Goal: Information Seeking & Learning: Learn about a topic

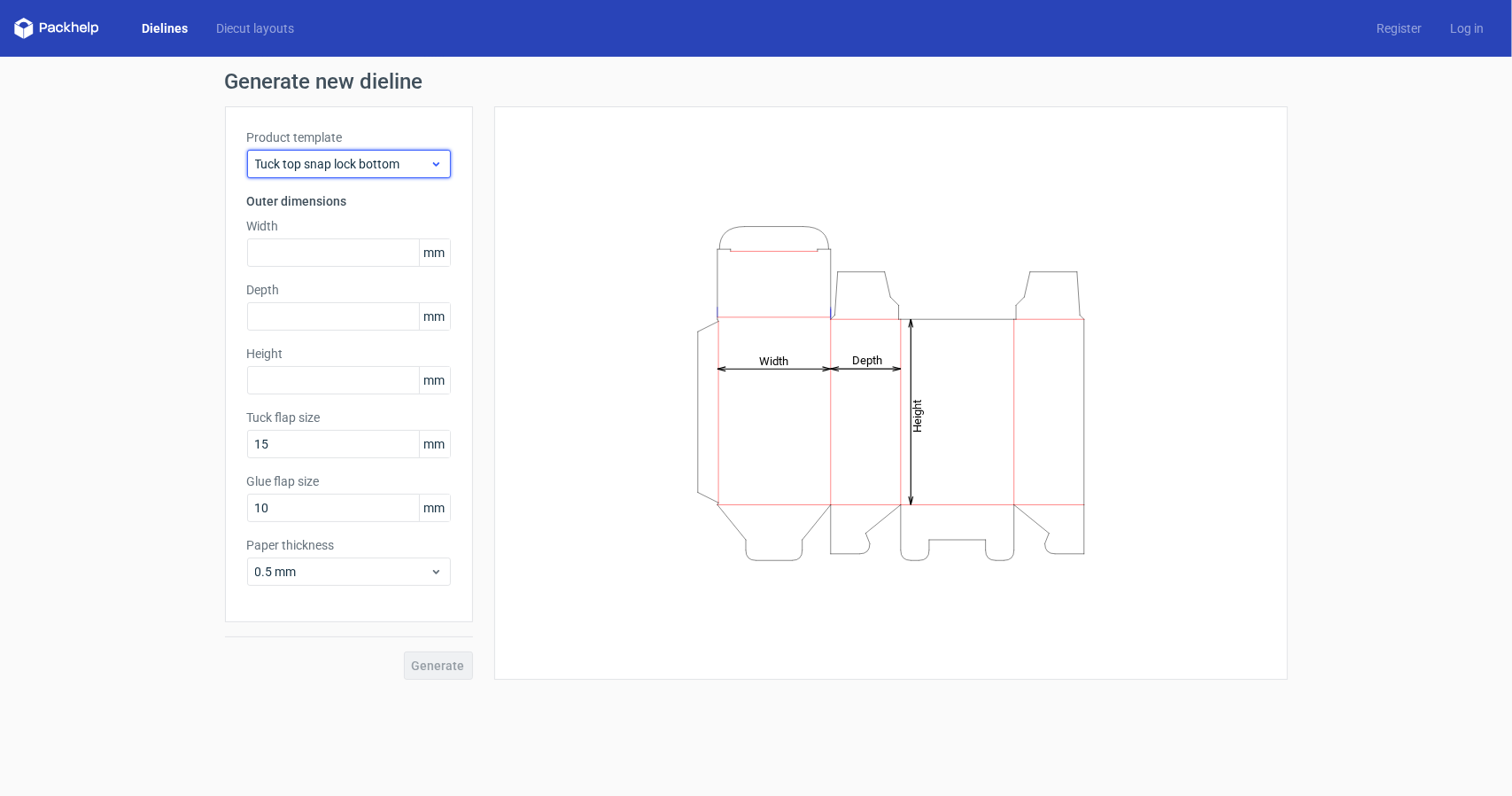
click at [378, 159] on span "Tuck top snap lock bottom" at bounding box center [342, 164] width 174 height 17
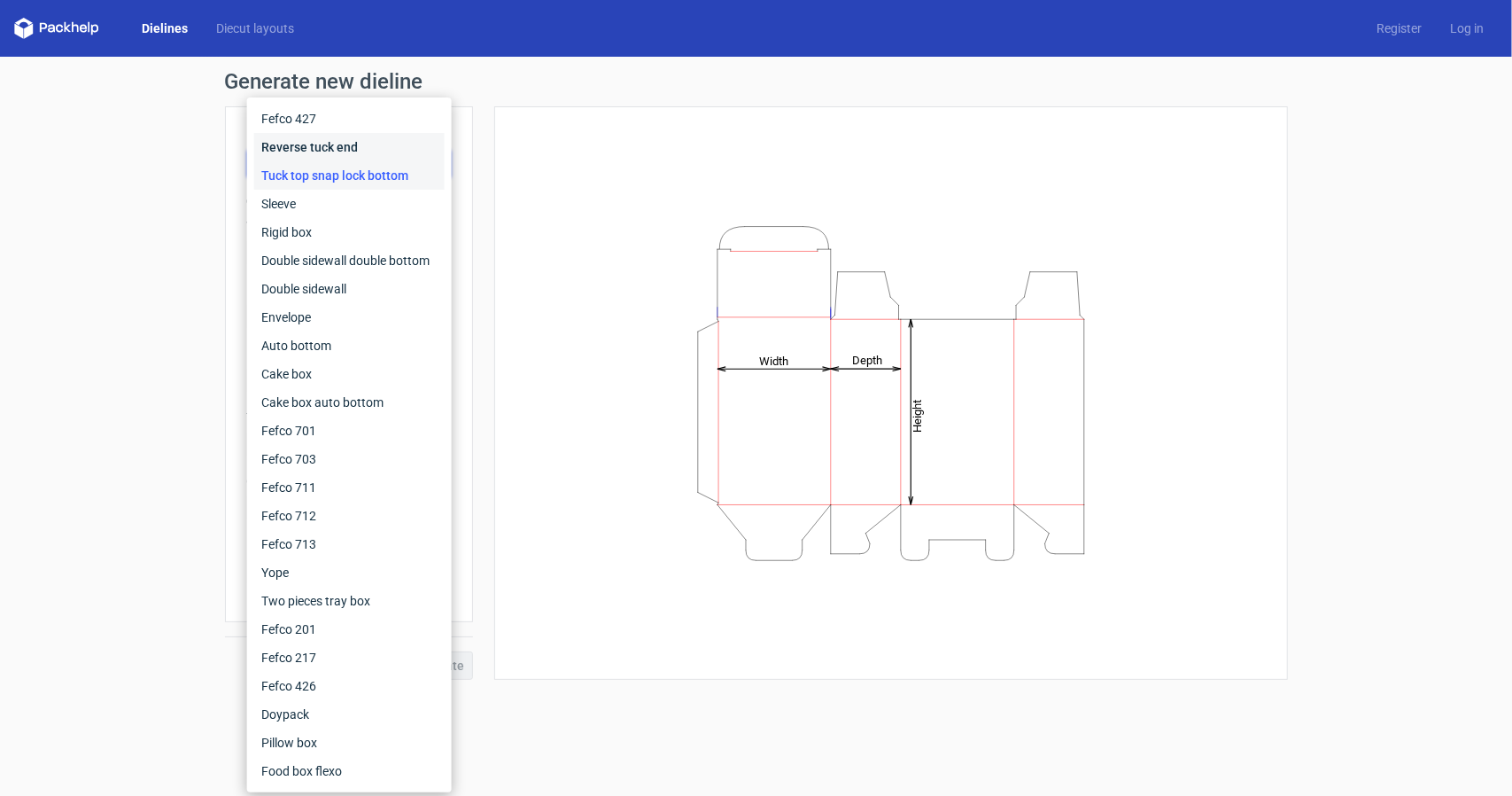
click at [390, 141] on div "Reverse tuck end" at bounding box center [349, 146] width 191 height 28
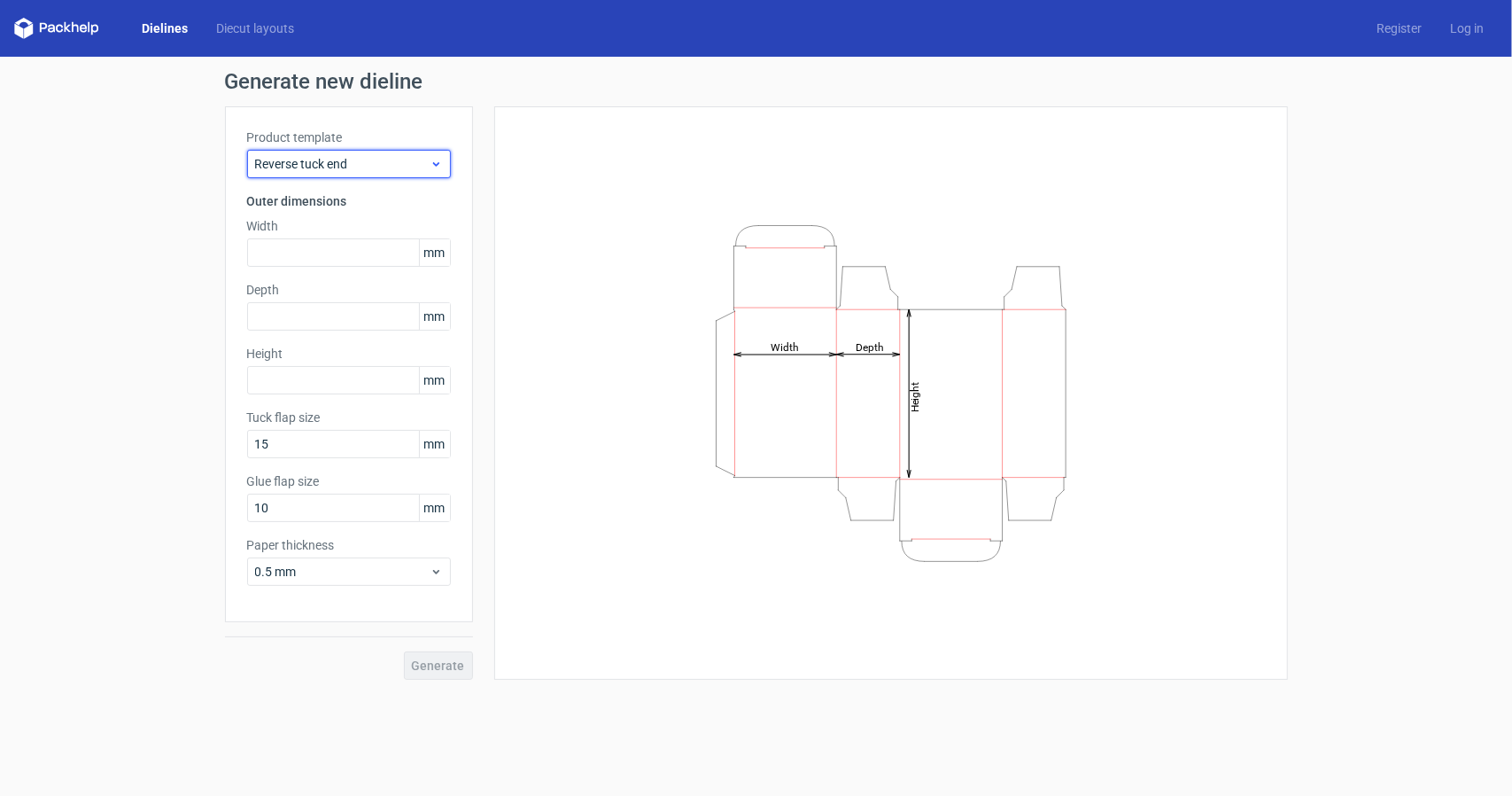
click at [390, 164] on span "Reverse tuck end" at bounding box center [342, 164] width 174 height 17
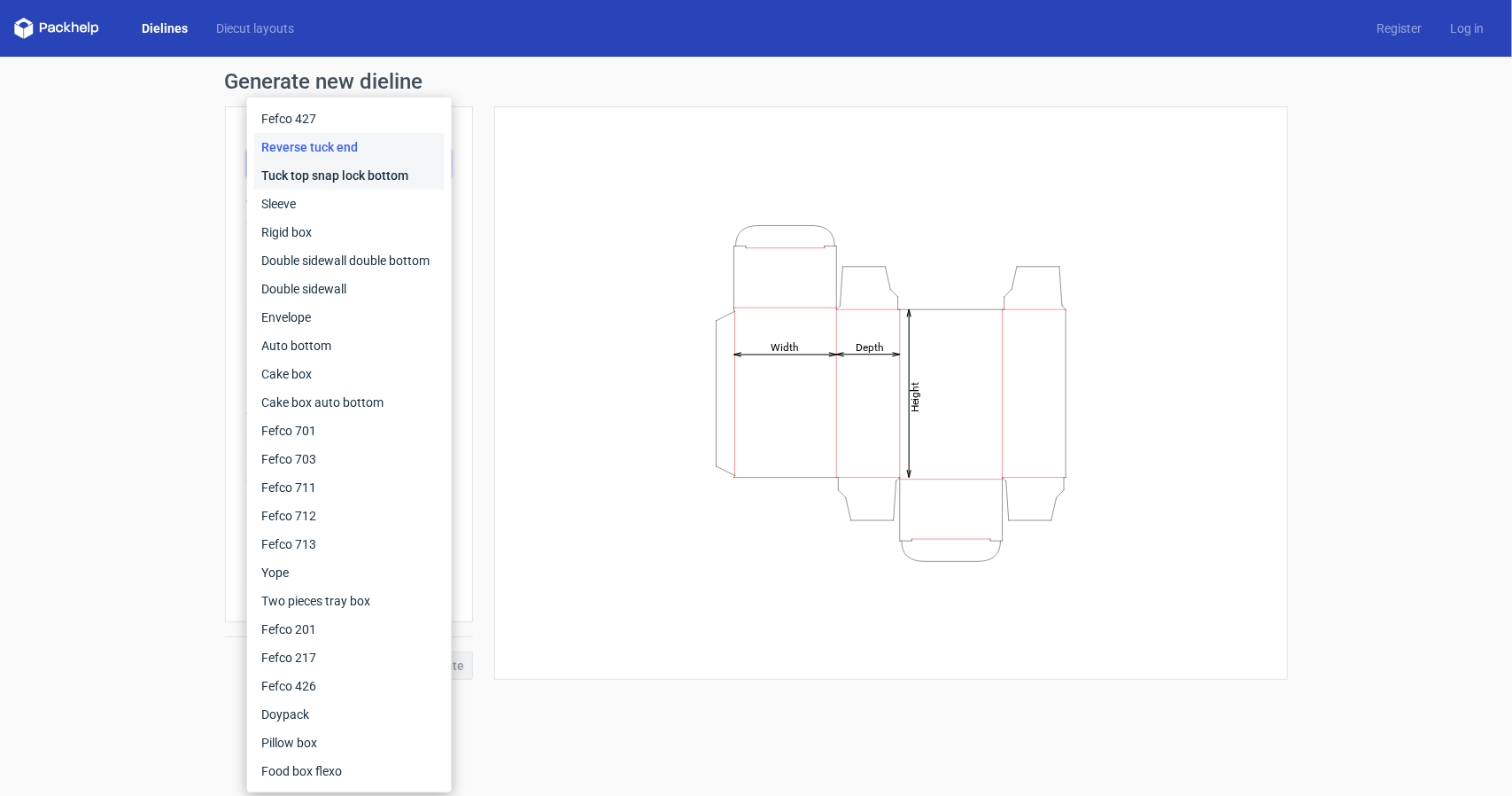
click at [435, 175] on div "Tuck top snap lock bottom" at bounding box center [349, 175] width 191 height 28
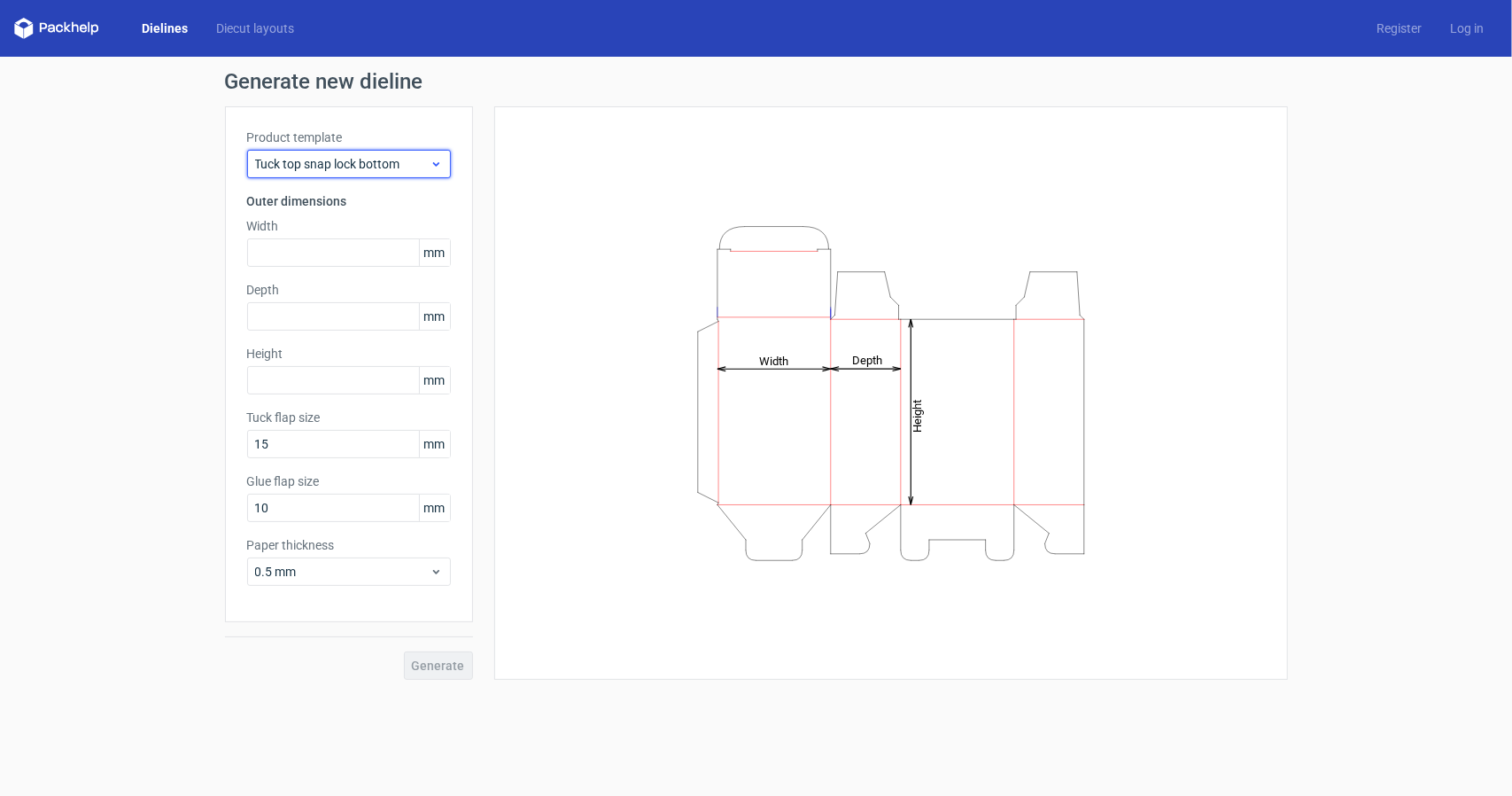
click at [404, 171] on span "Tuck top snap lock bottom" at bounding box center [342, 164] width 174 height 17
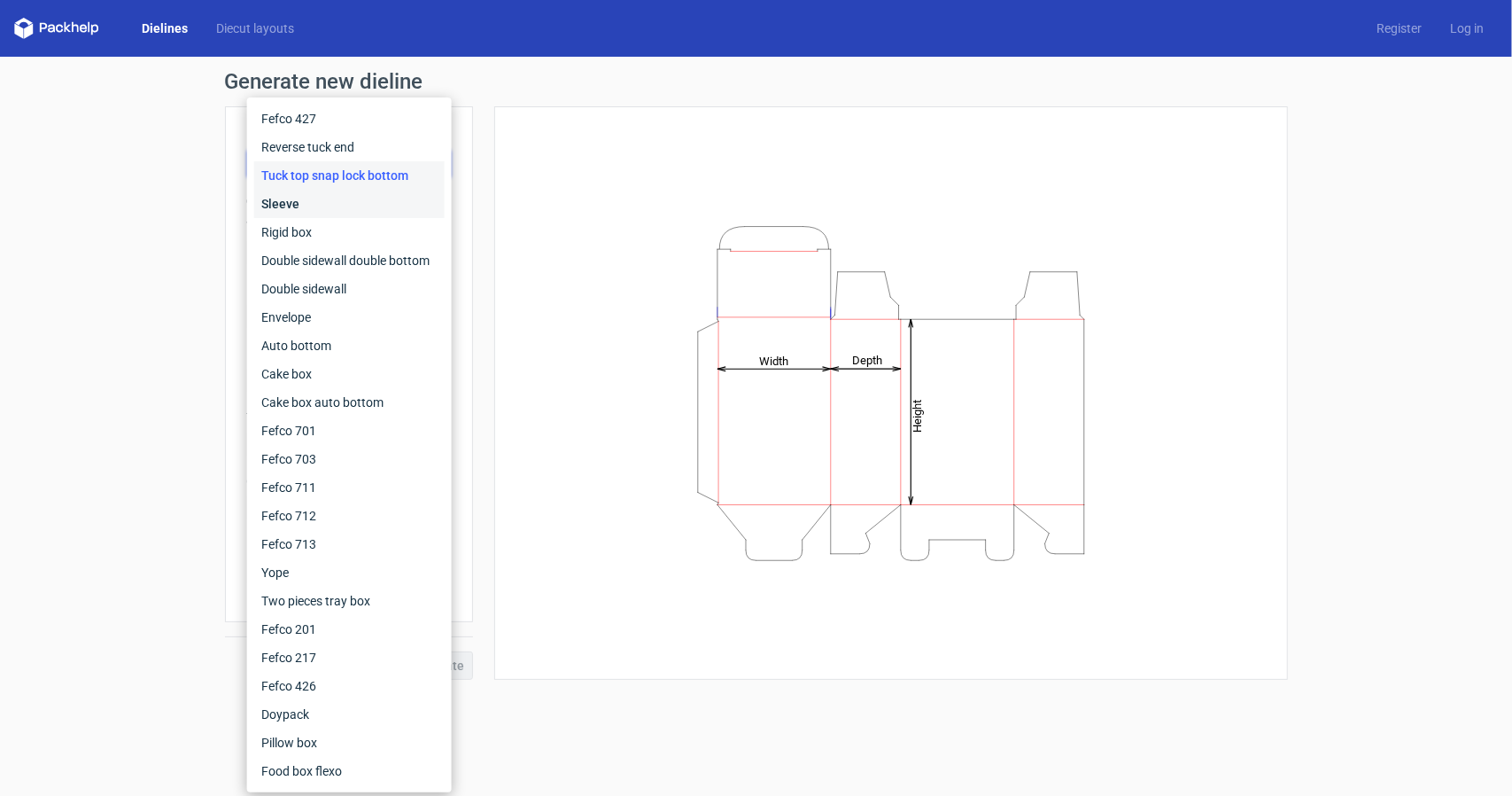
click at [352, 208] on div "Sleeve" at bounding box center [349, 203] width 191 height 28
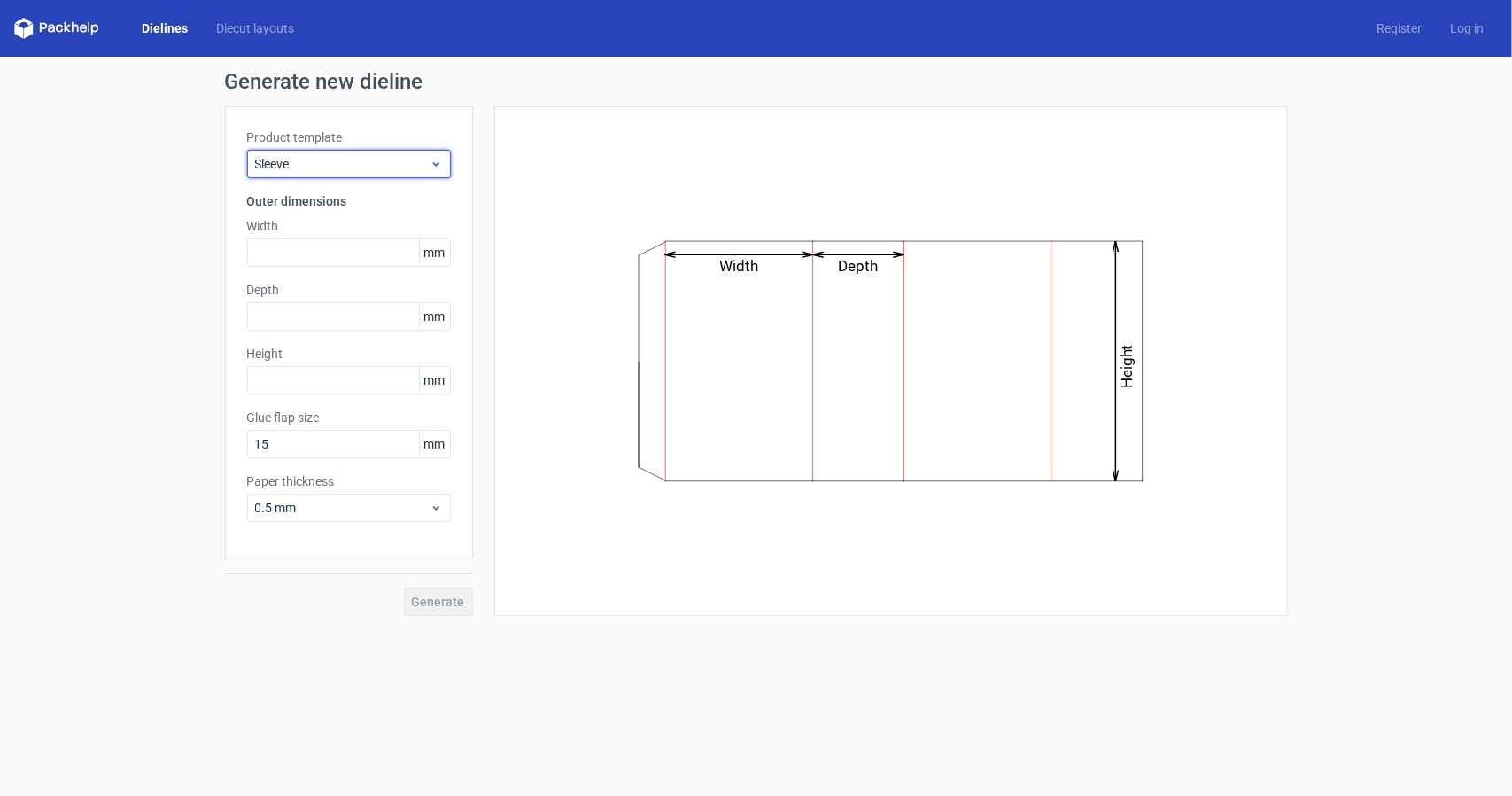
click at [395, 167] on span "Sleeve" at bounding box center [342, 164] width 174 height 17
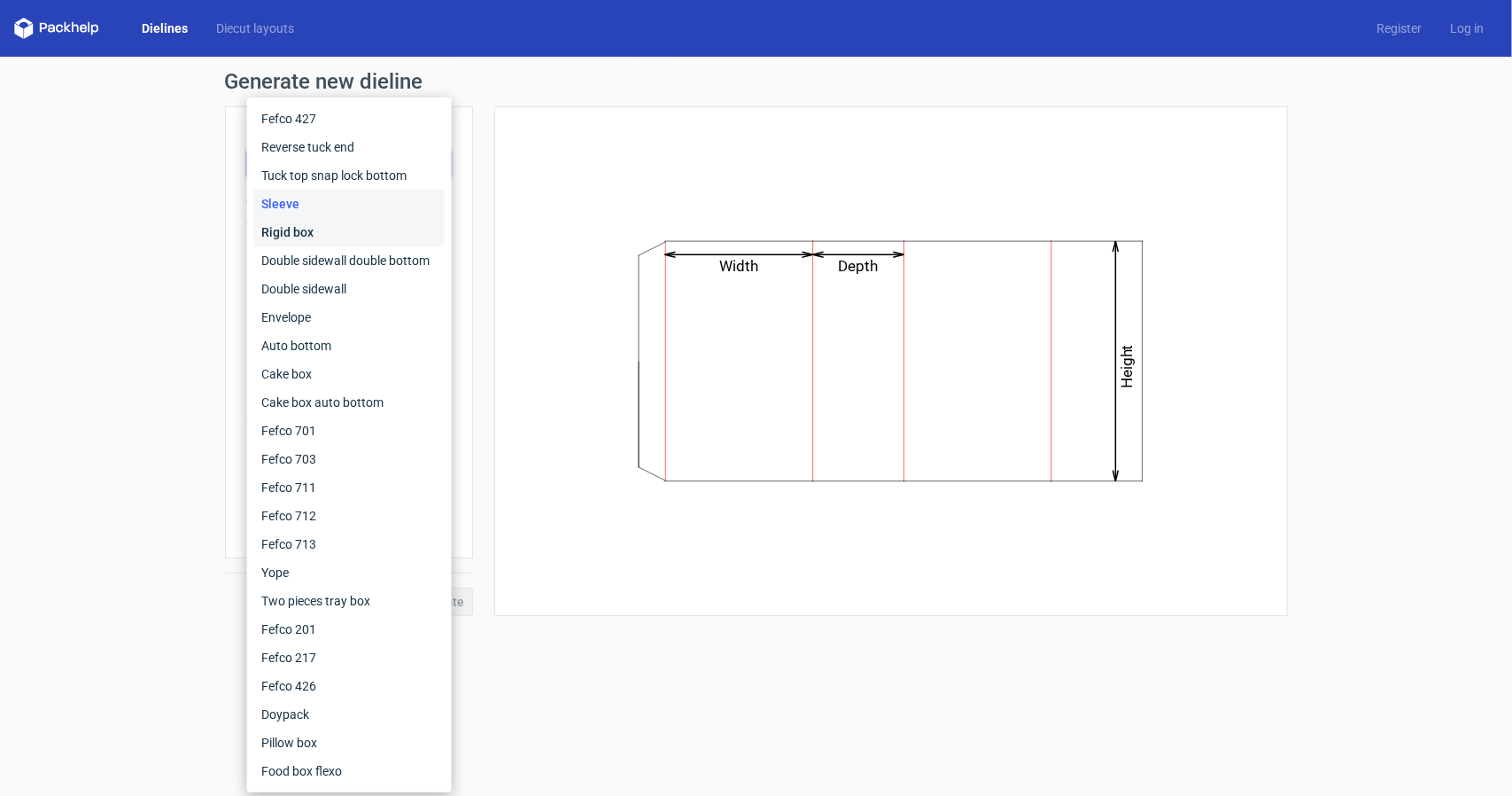
click at [349, 230] on div "Rigid box" at bounding box center [349, 231] width 191 height 28
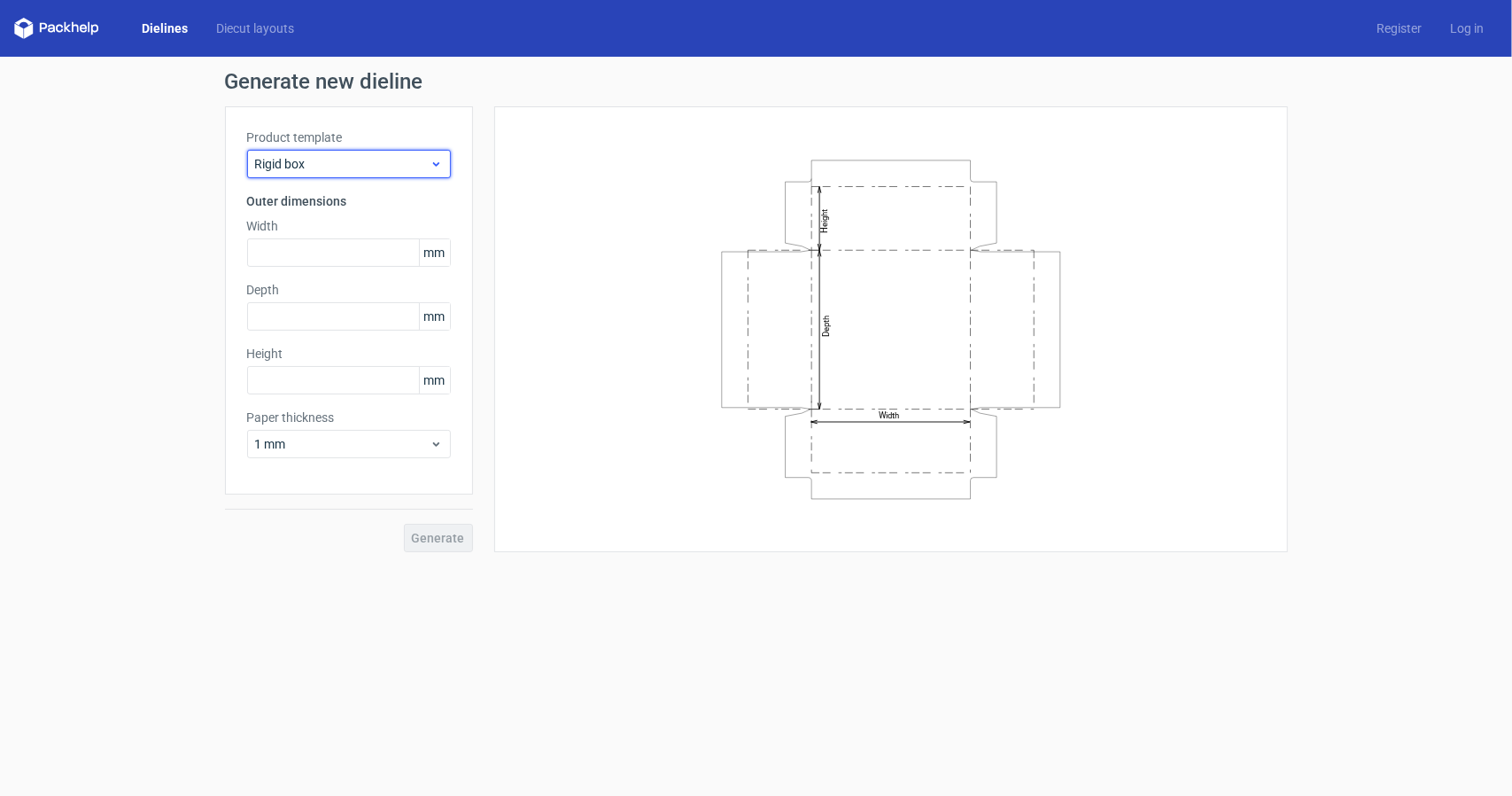
click at [390, 155] on span "Rigid box" at bounding box center [342, 164] width 174 height 17
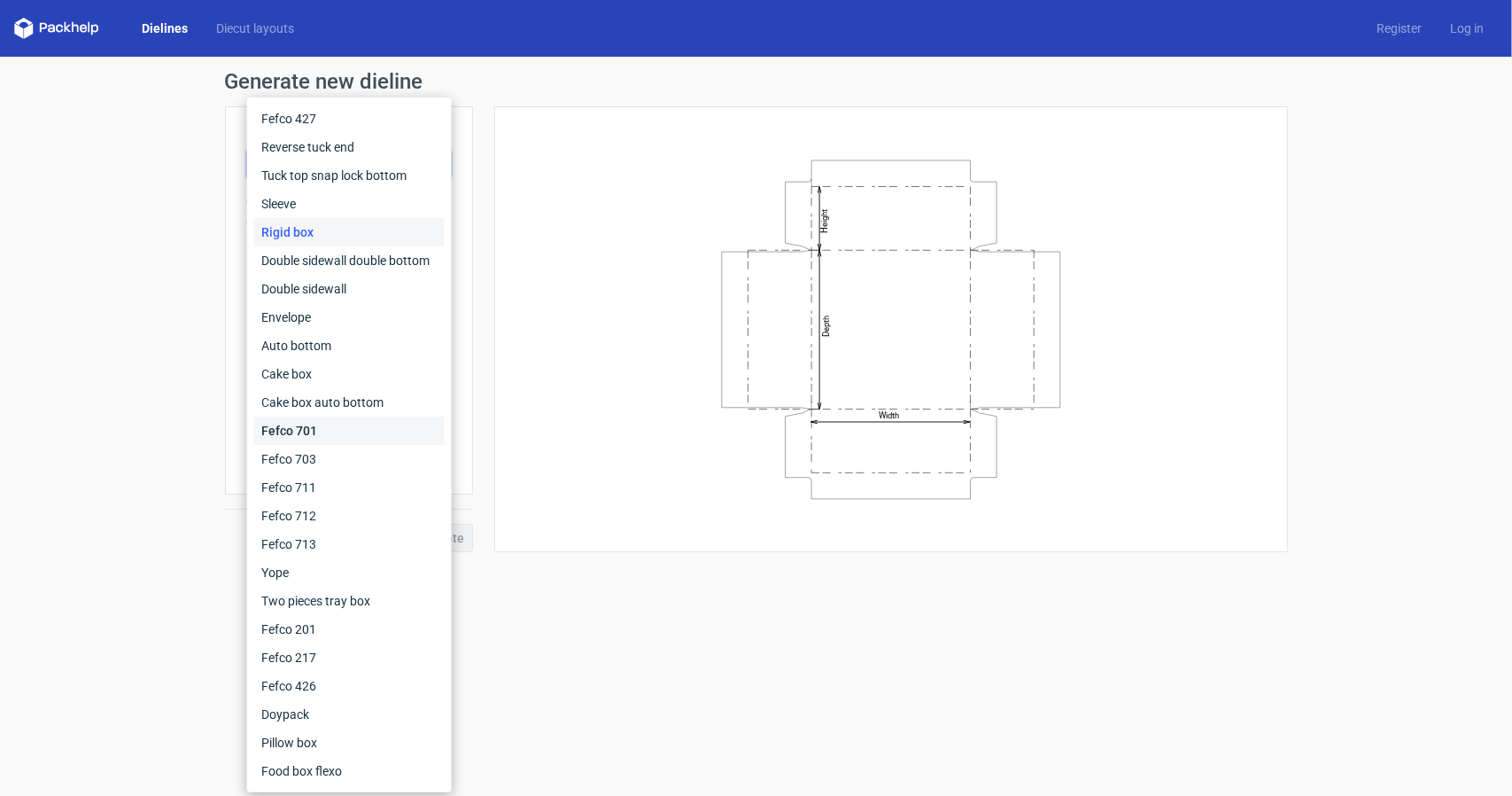
click at [307, 433] on div "Fefco 701" at bounding box center [349, 430] width 191 height 28
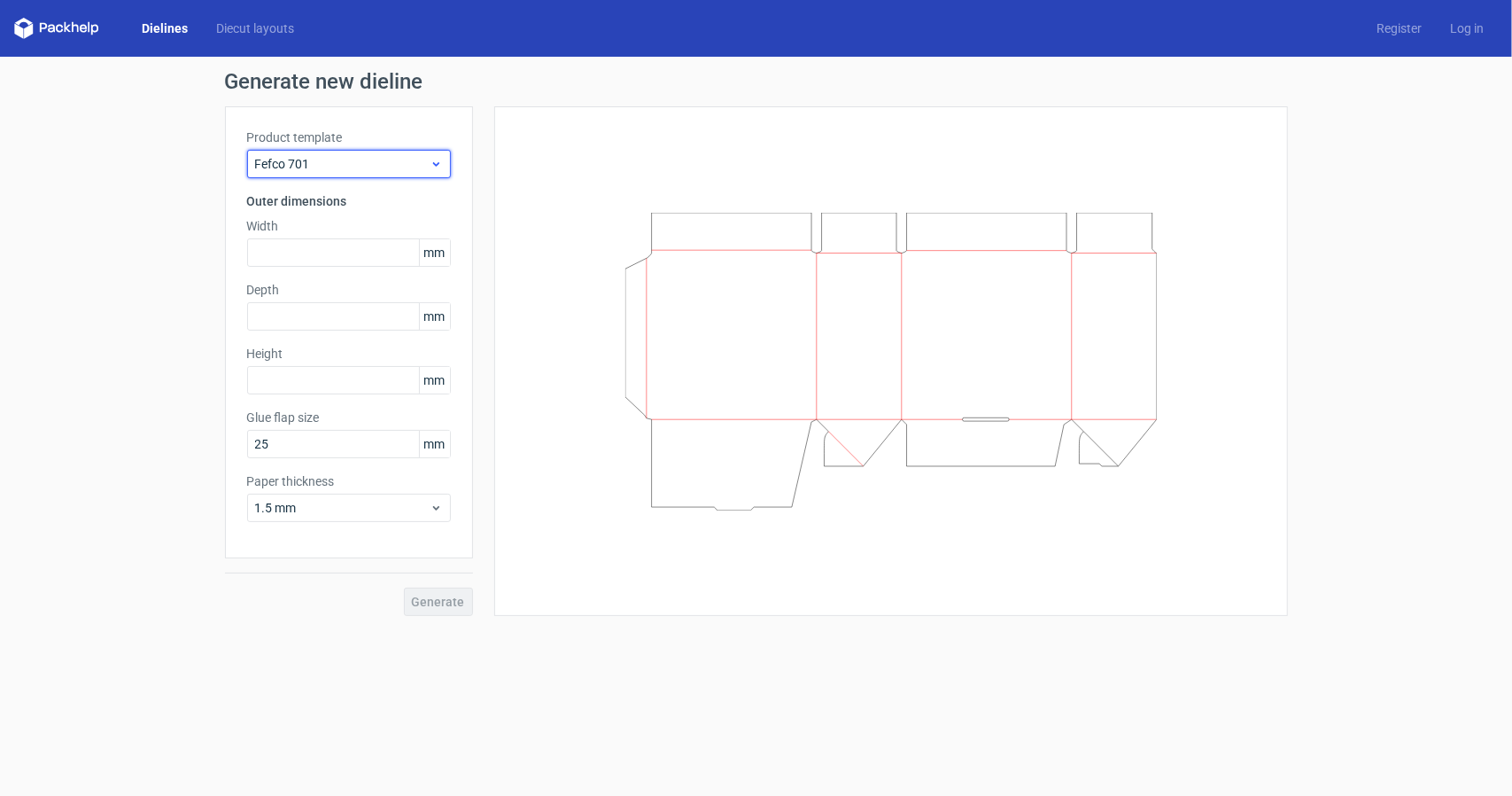
click at [372, 161] on span "Fefco 701" at bounding box center [342, 164] width 174 height 17
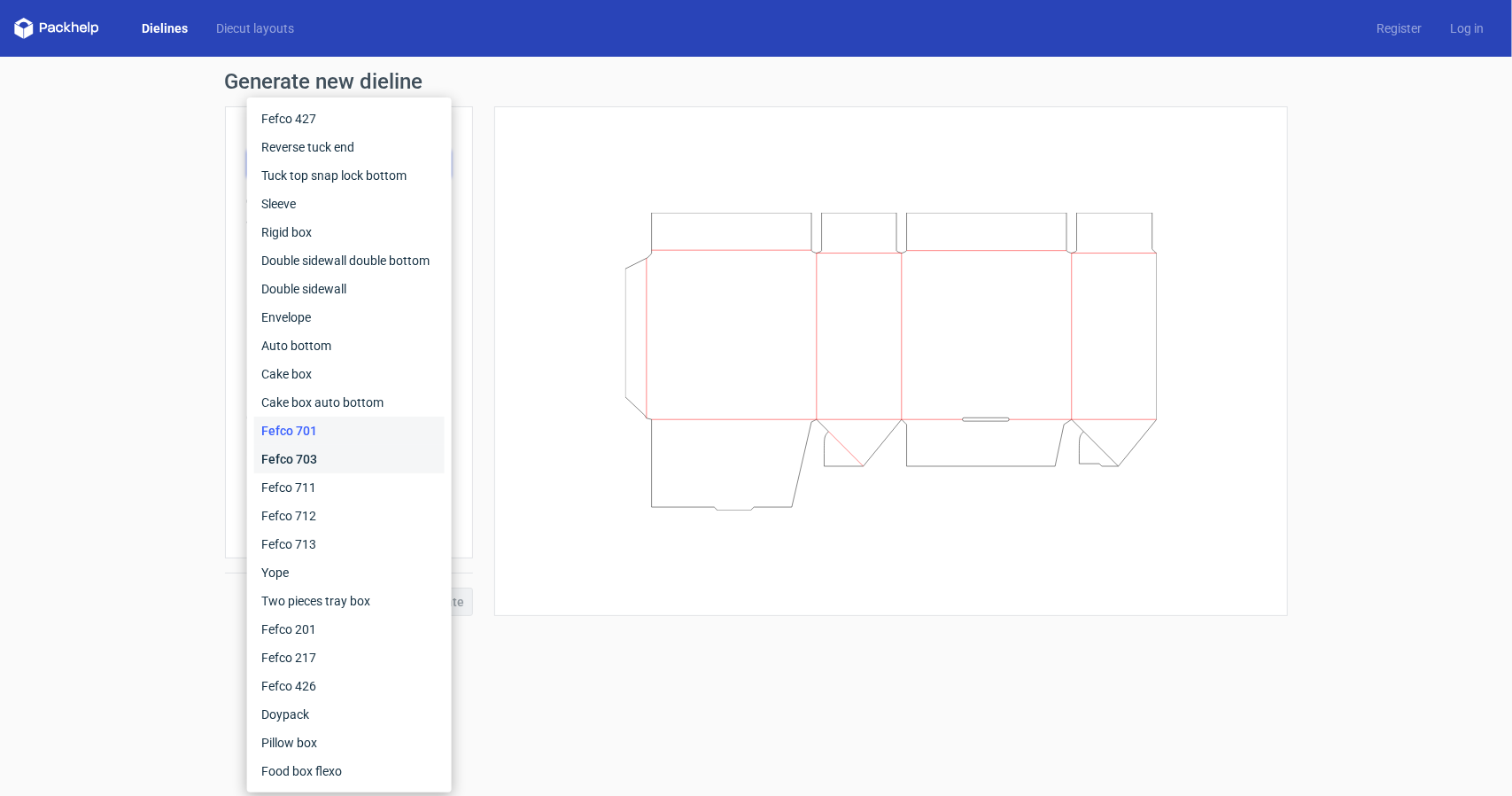
click at [335, 465] on div "Fefco 703" at bounding box center [349, 458] width 191 height 28
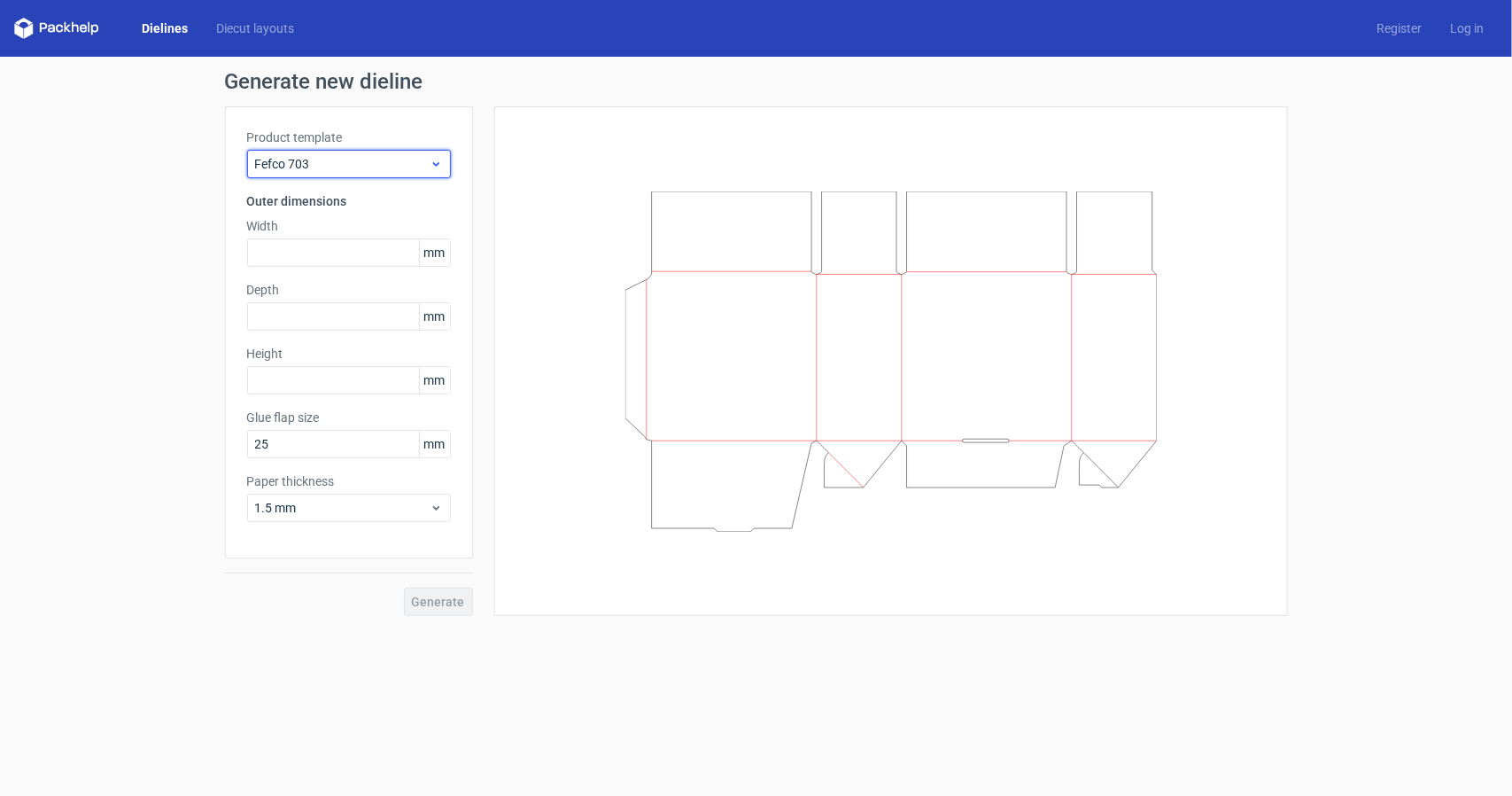
click at [360, 159] on span "Fefco 703" at bounding box center [342, 164] width 174 height 17
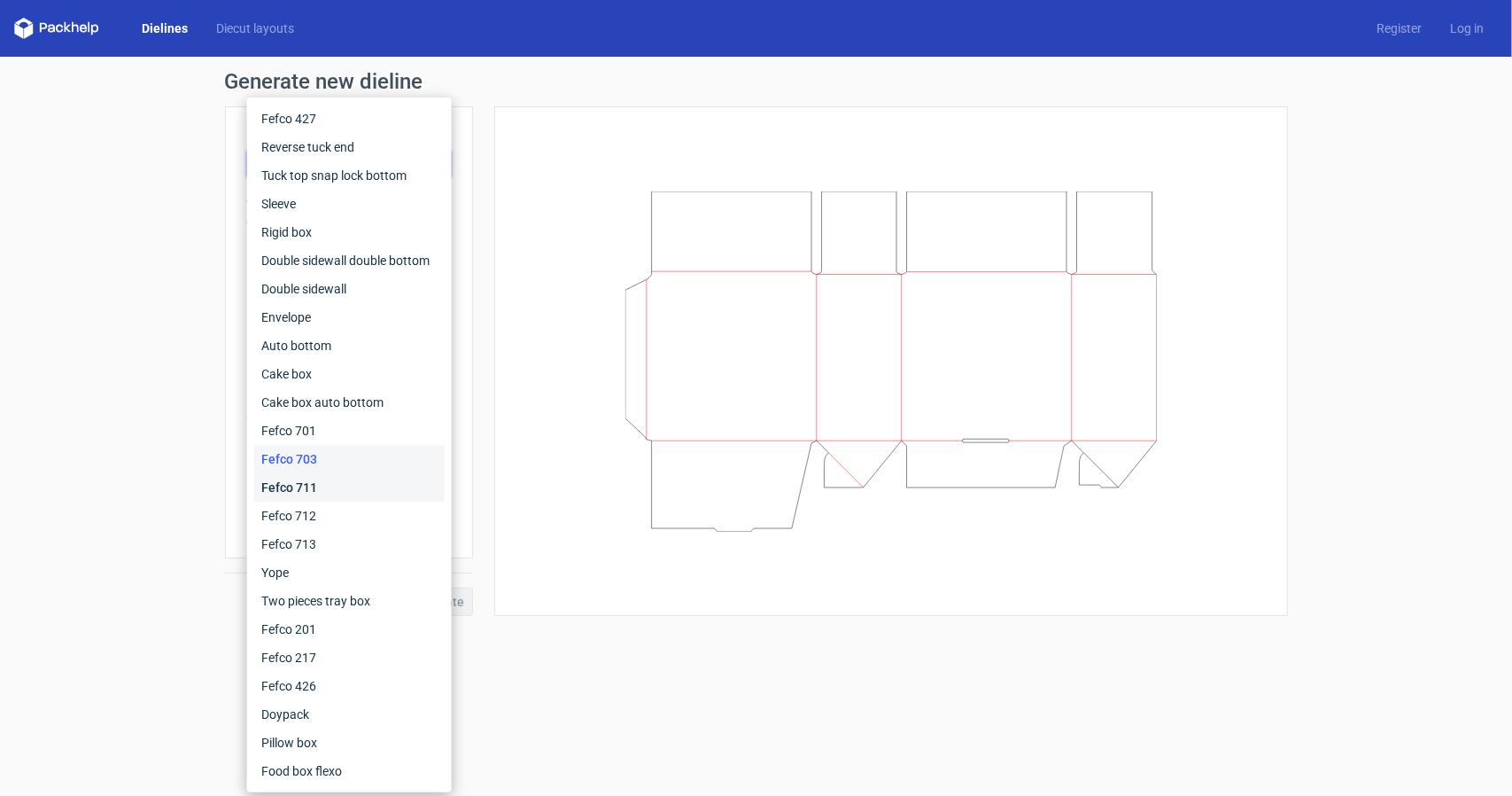
click at [316, 494] on div "Fefco 711" at bounding box center [349, 487] width 191 height 28
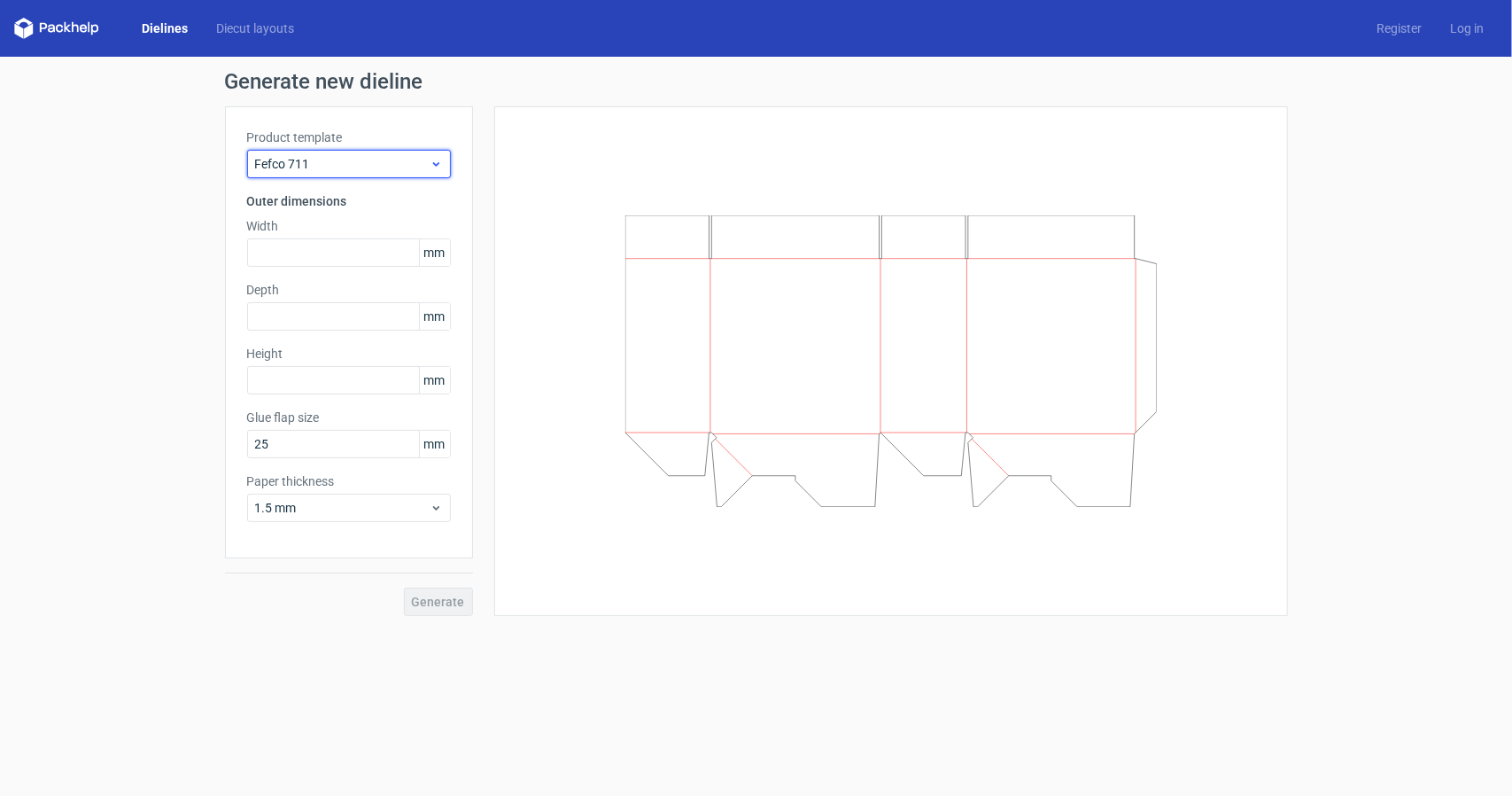
click at [393, 168] on span "Fefco 711" at bounding box center [342, 164] width 174 height 17
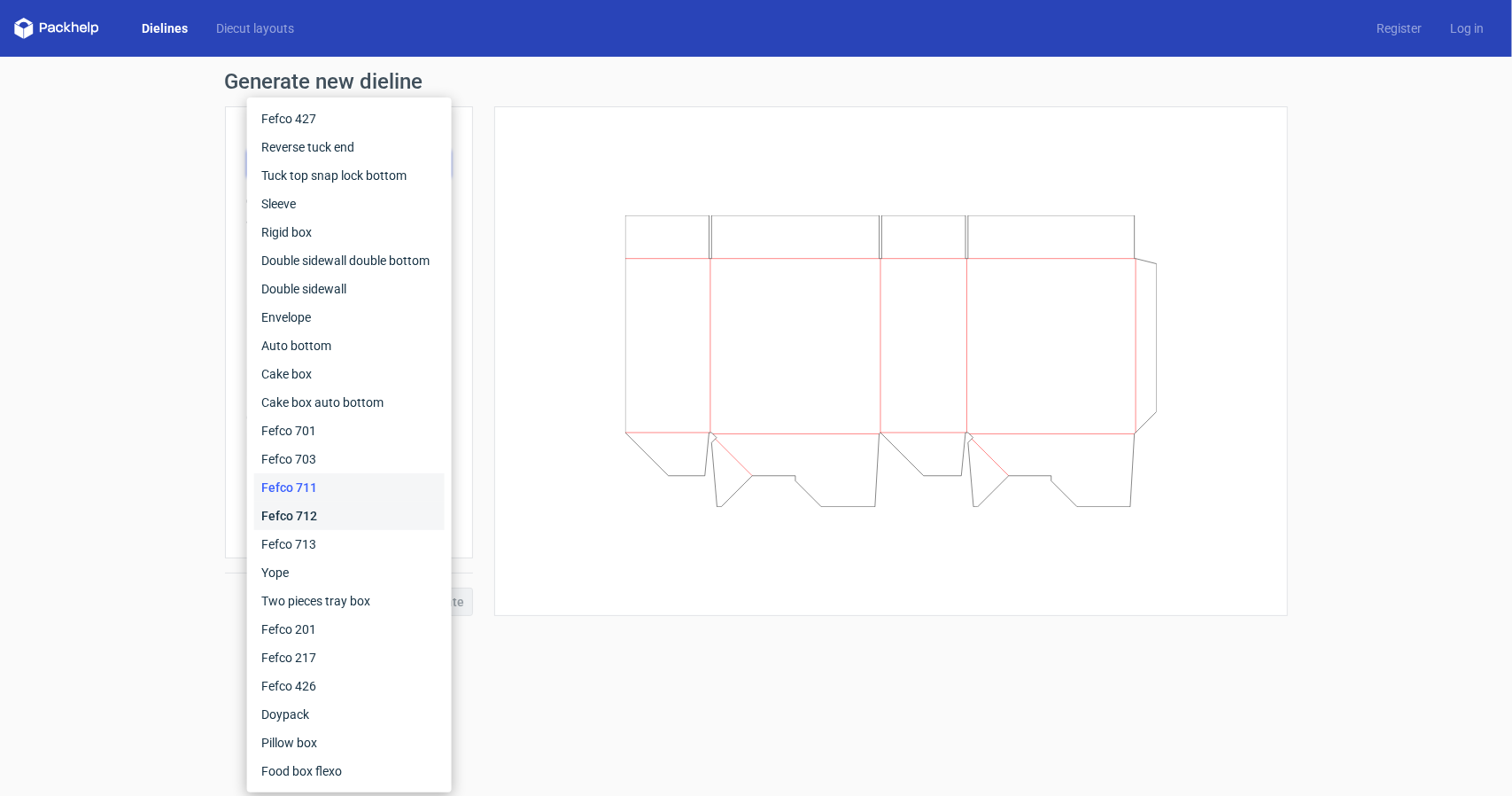
click at [314, 515] on div "Fefco 712" at bounding box center [349, 515] width 191 height 28
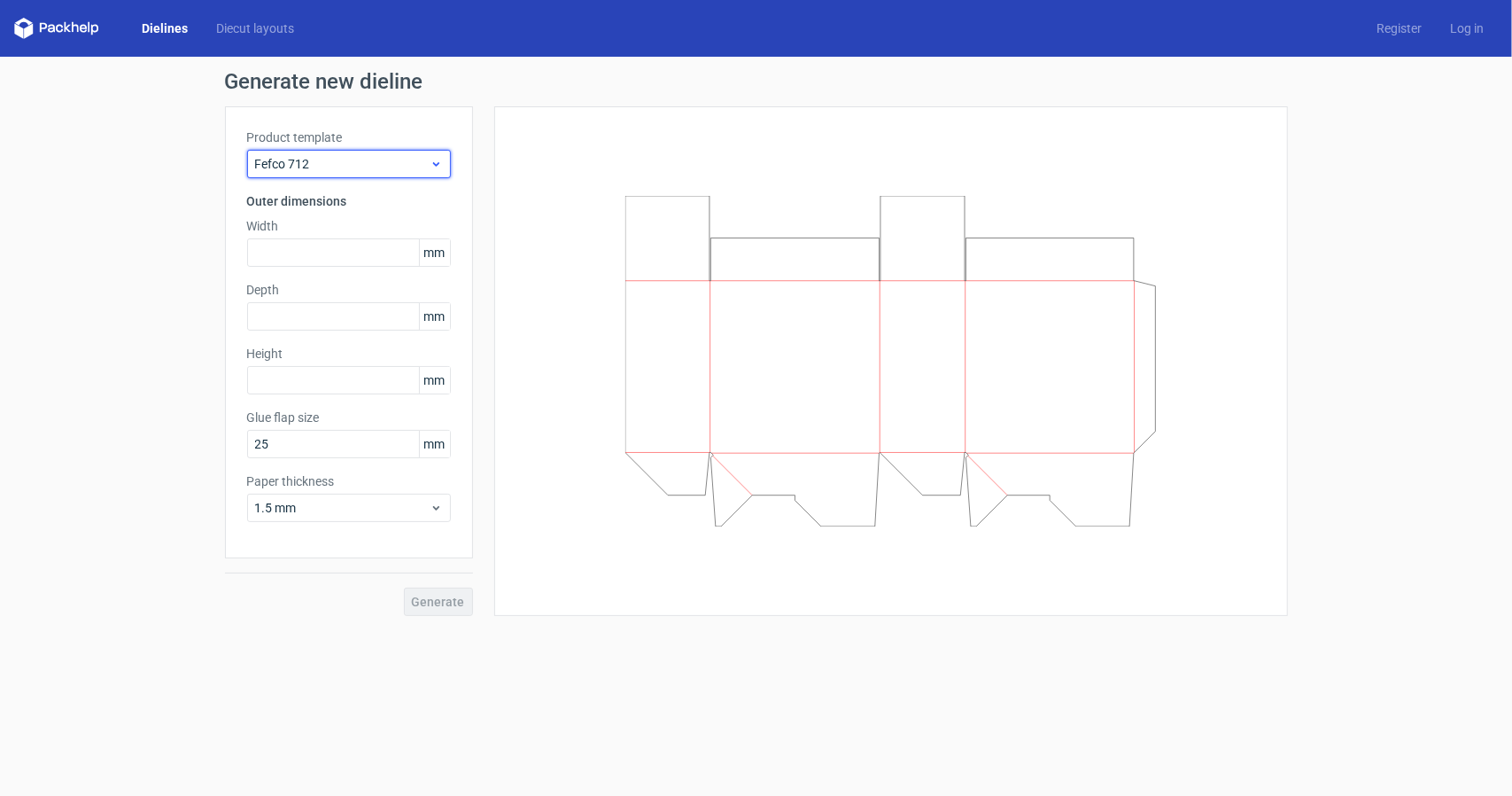
click at [370, 168] on span "Fefco 712" at bounding box center [342, 164] width 174 height 17
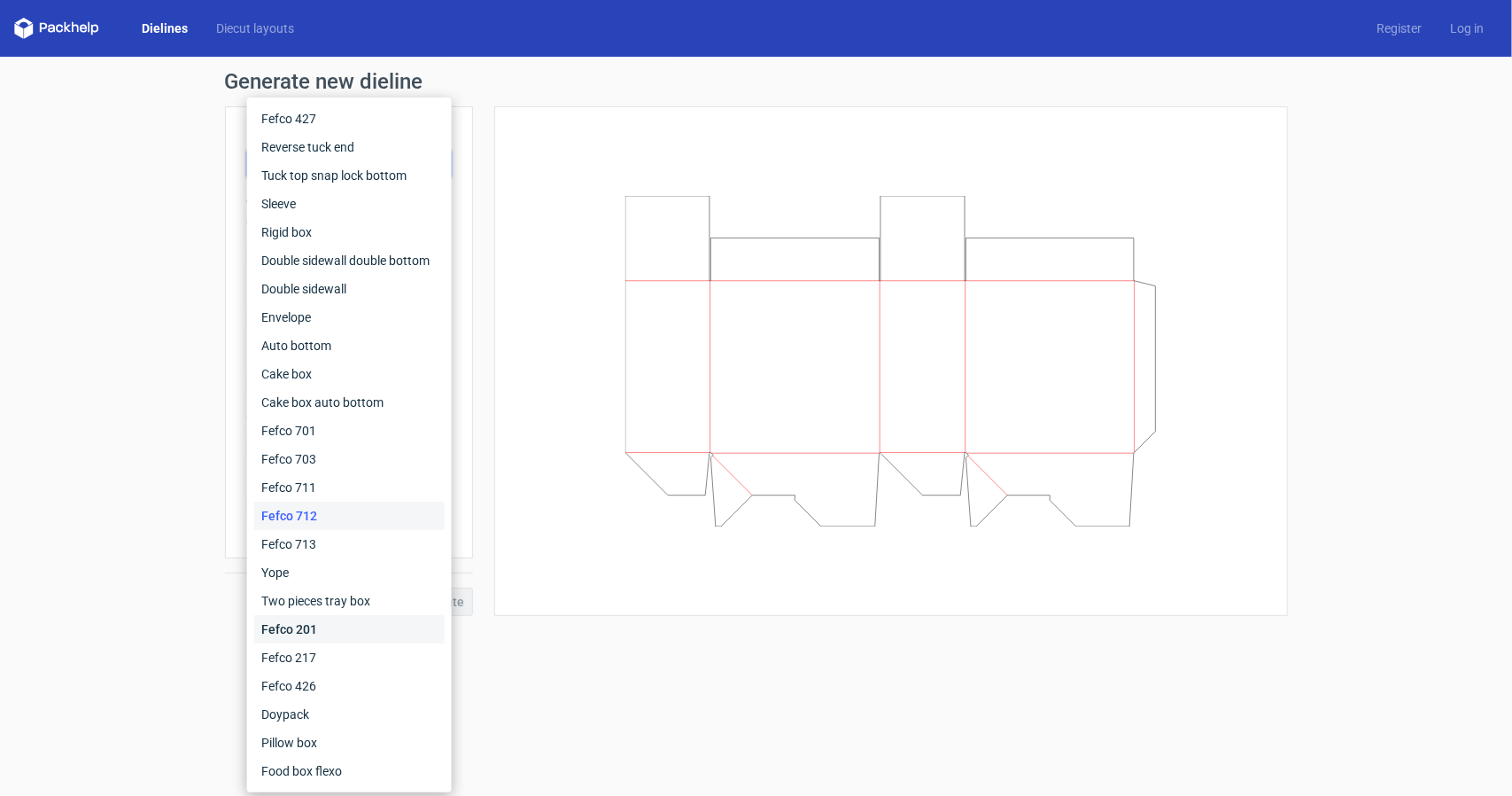
click at [320, 630] on div "Fefco 201" at bounding box center [349, 628] width 191 height 28
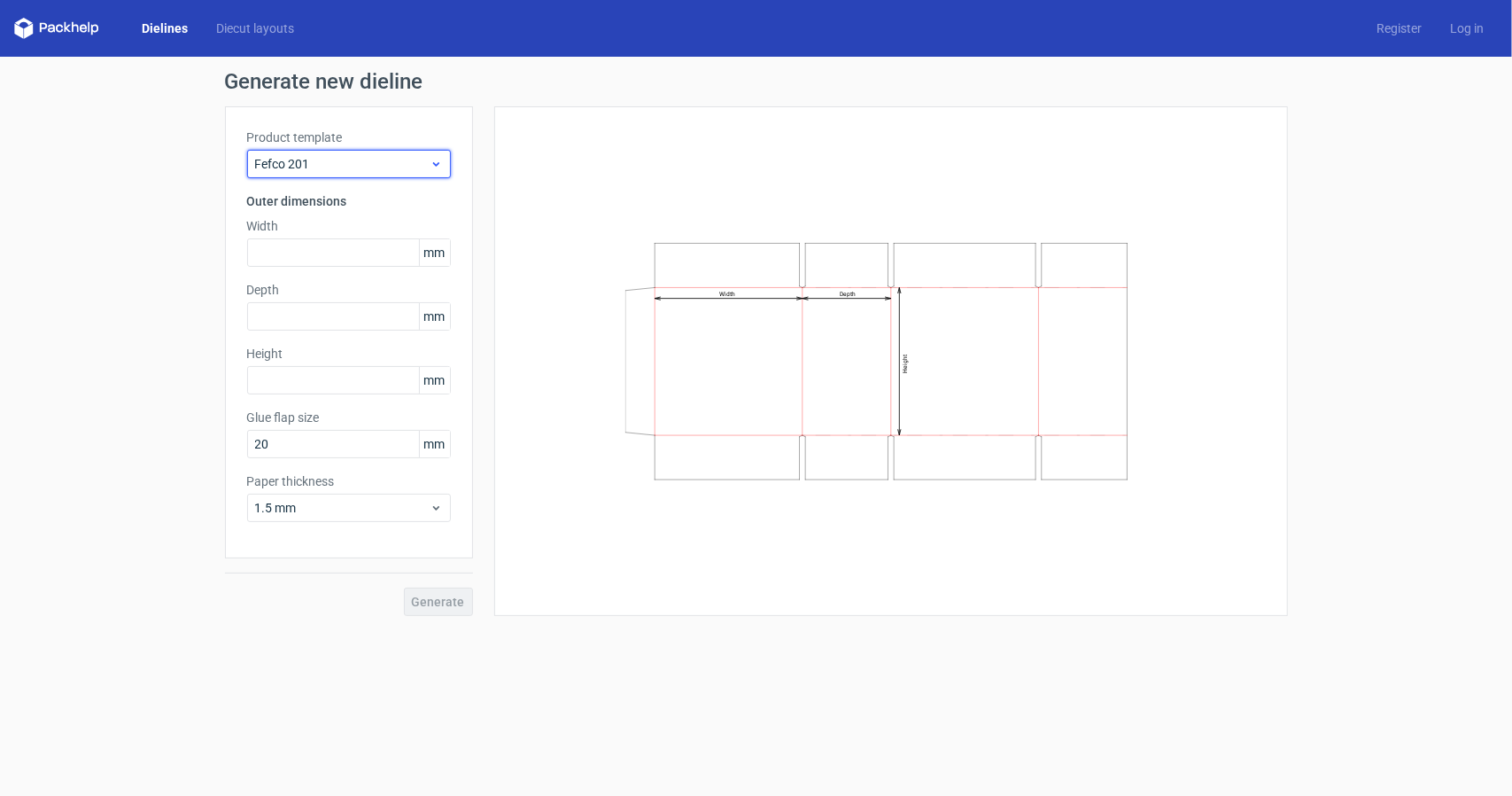
click at [379, 168] on span "Fefco 201" at bounding box center [342, 164] width 174 height 17
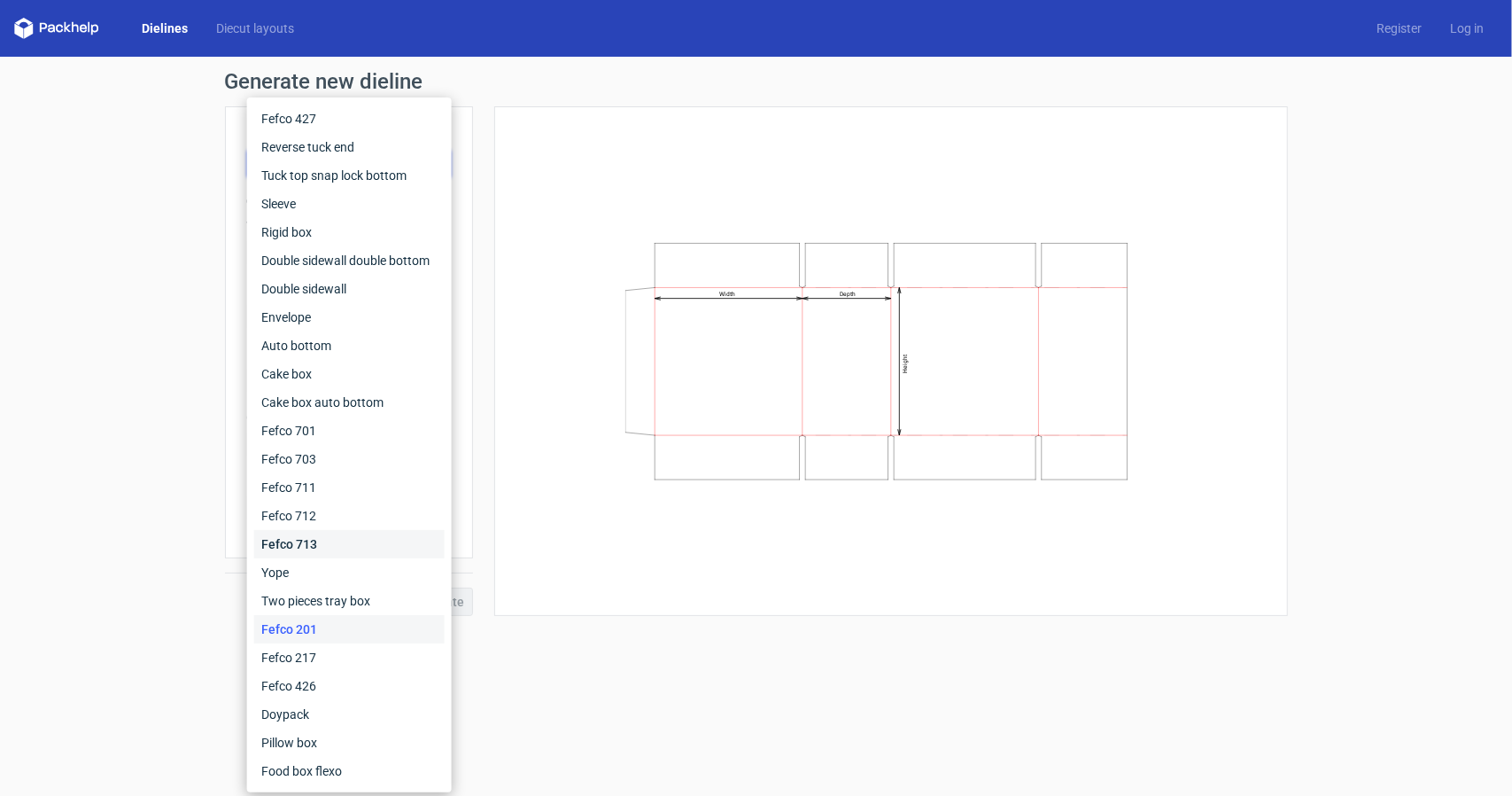
click at [306, 536] on div "Fefco 713" at bounding box center [349, 543] width 191 height 28
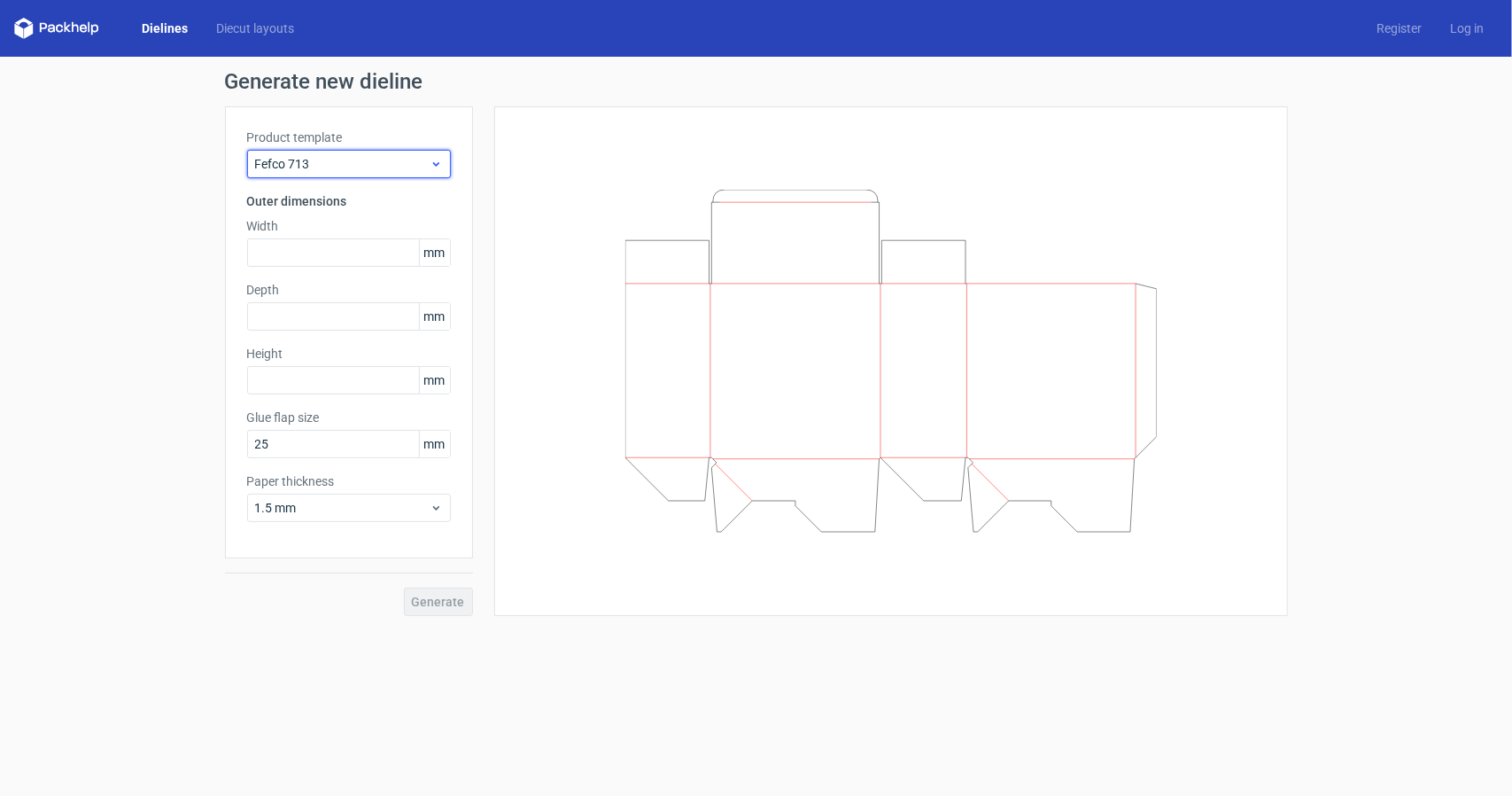
click at [359, 168] on span "Fefco 713" at bounding box center [342, 164] width 174 height 17
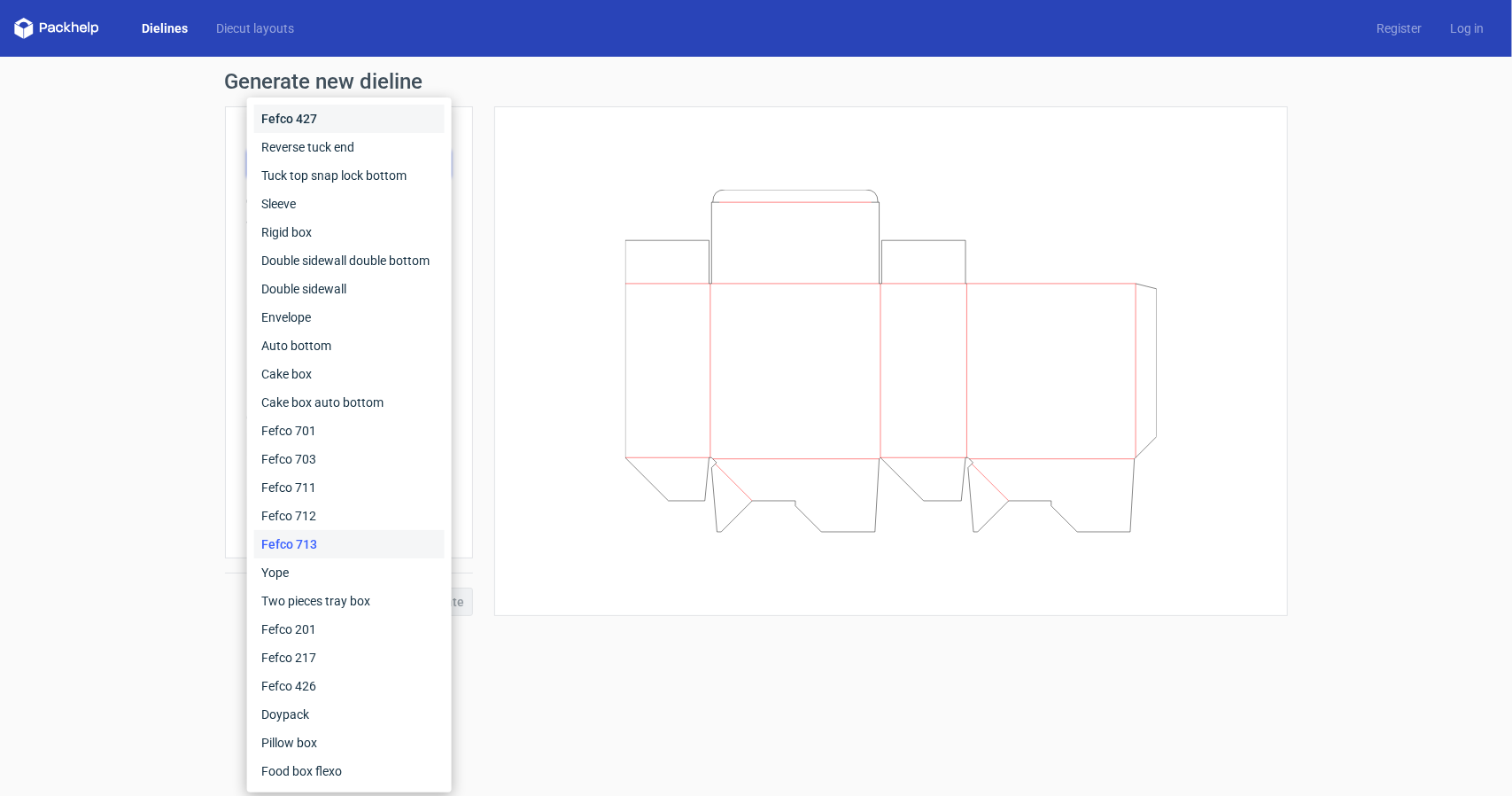
click at [329, 114] on div "Fefco 427" at bounding box center [349, 118] width 191 height 28
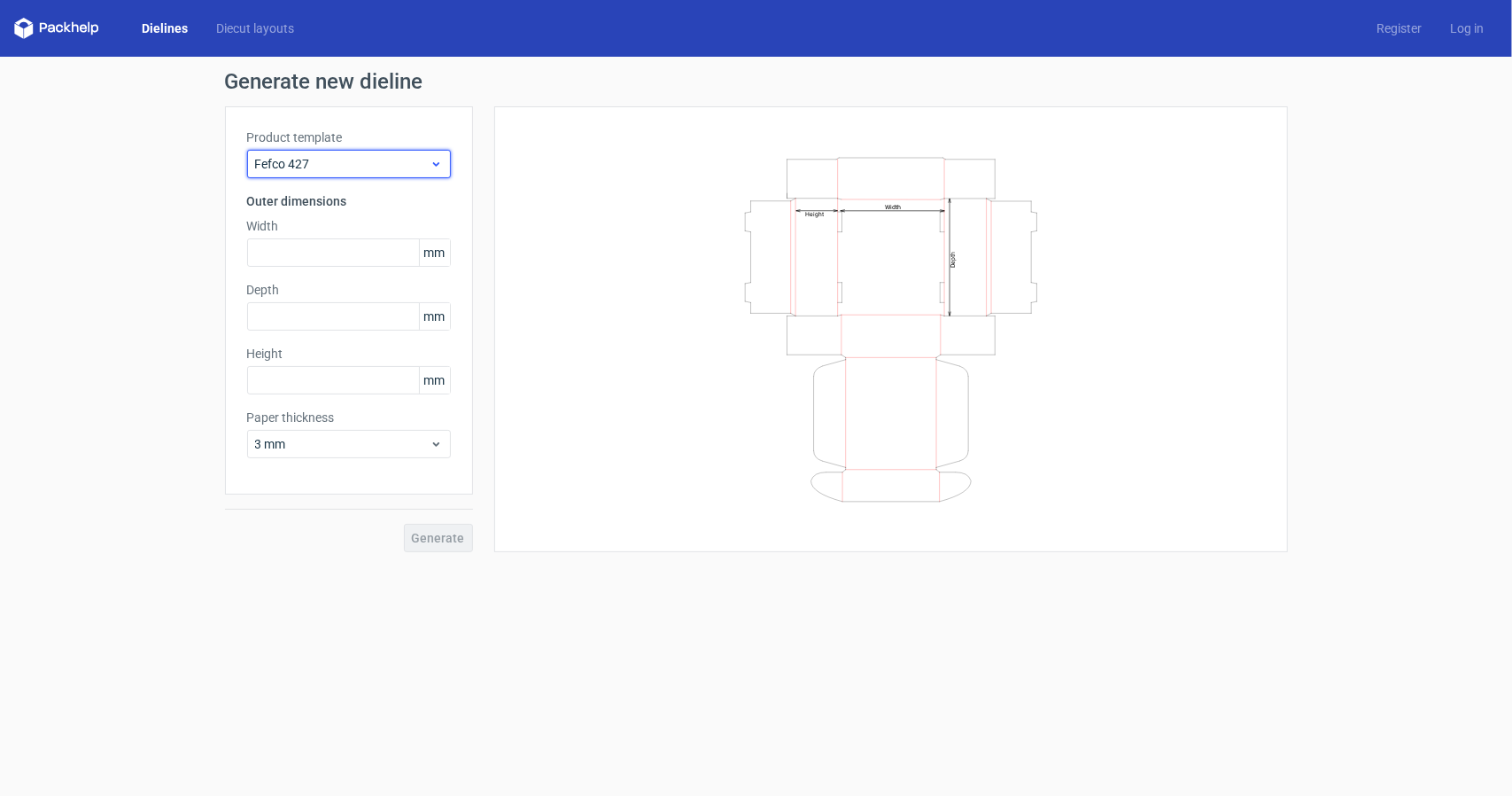
click at [363, 150] on div "Fefco 427" at bounding box center [348, 164] width 203 height 28
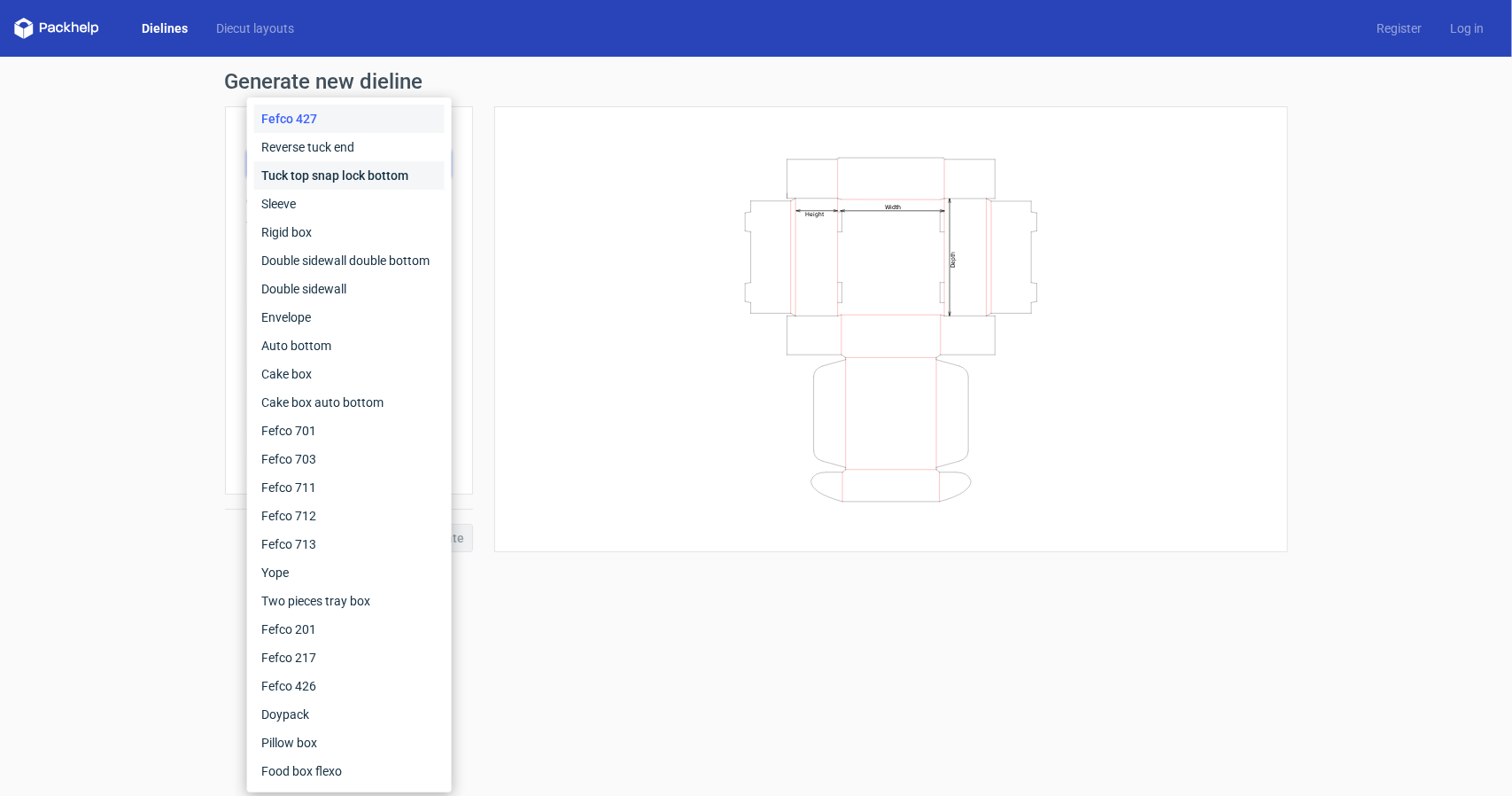
click at [356, 169] on div "Tuck top snap lock bottom" at bounding box center [349, 175] width 191 height 28
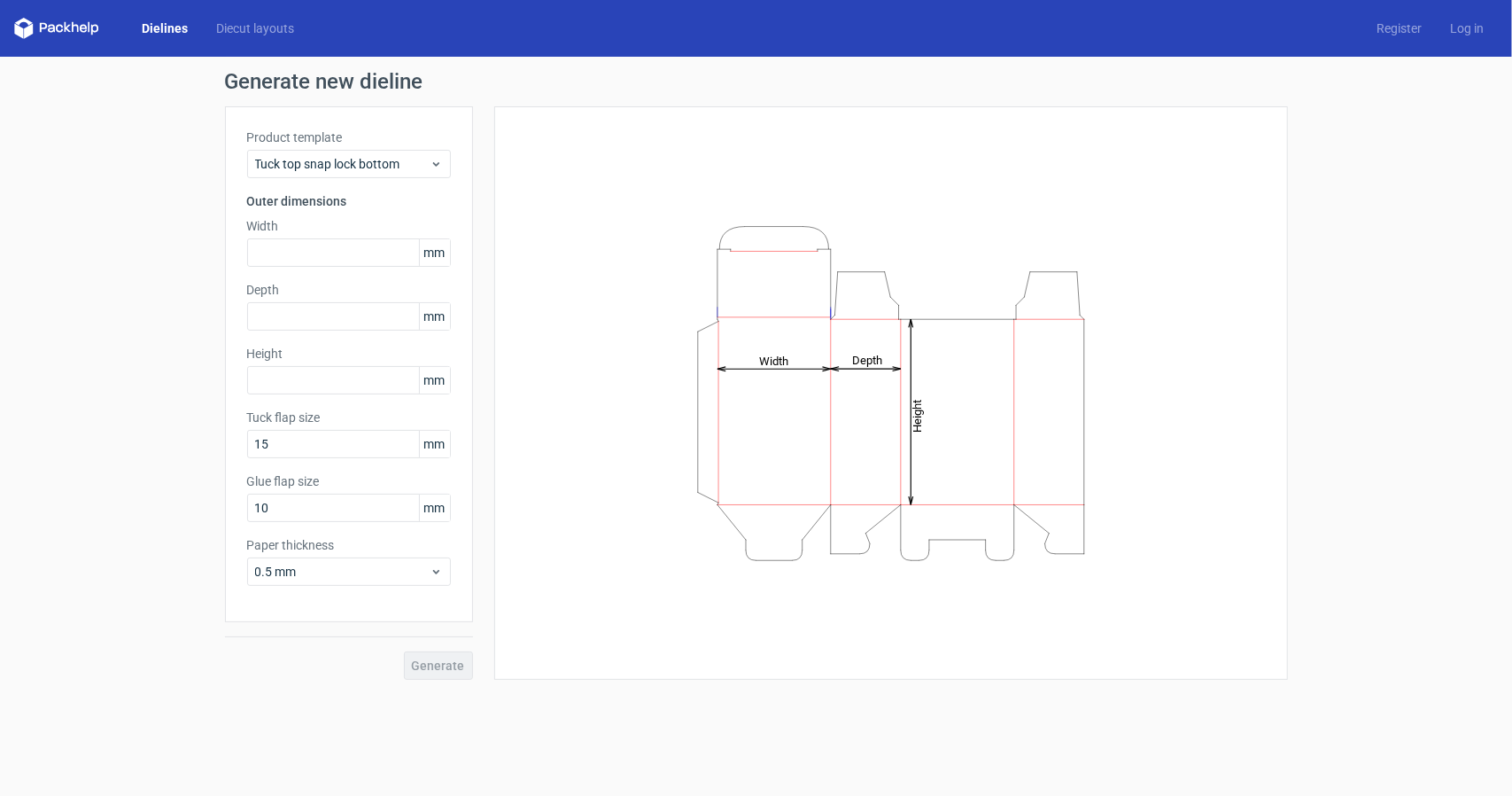
click at [370, 144] on label "Product template" at bounding box center [348, 138] width 203 height 17
click at [366, 155] on span "Tuck top snap lock bottom" at bounding box center [342, 164] width 174 height 17
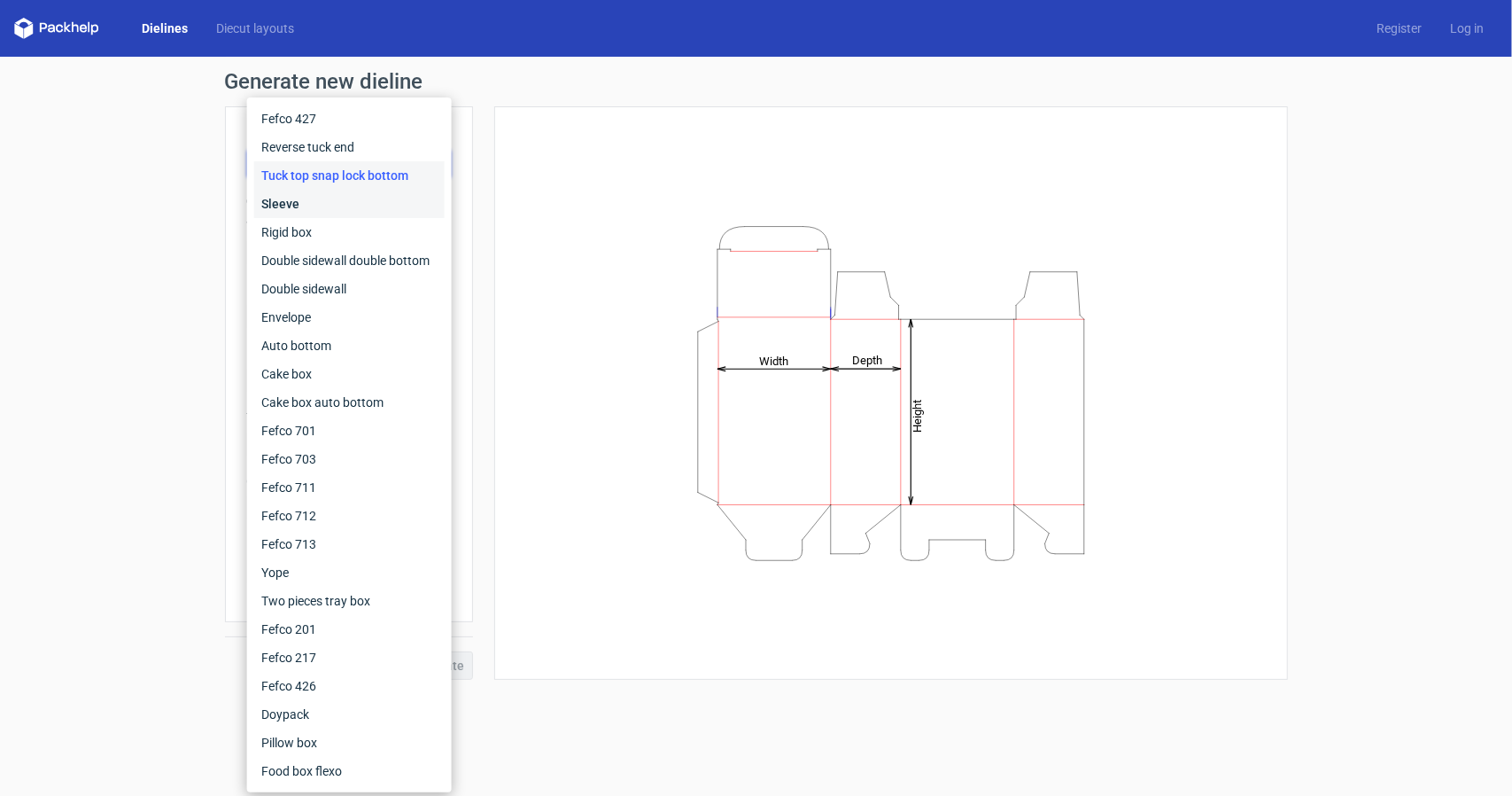
click at [356, 209] on div "Sleeve" at bounding box center [349, 203] width 191 height 28
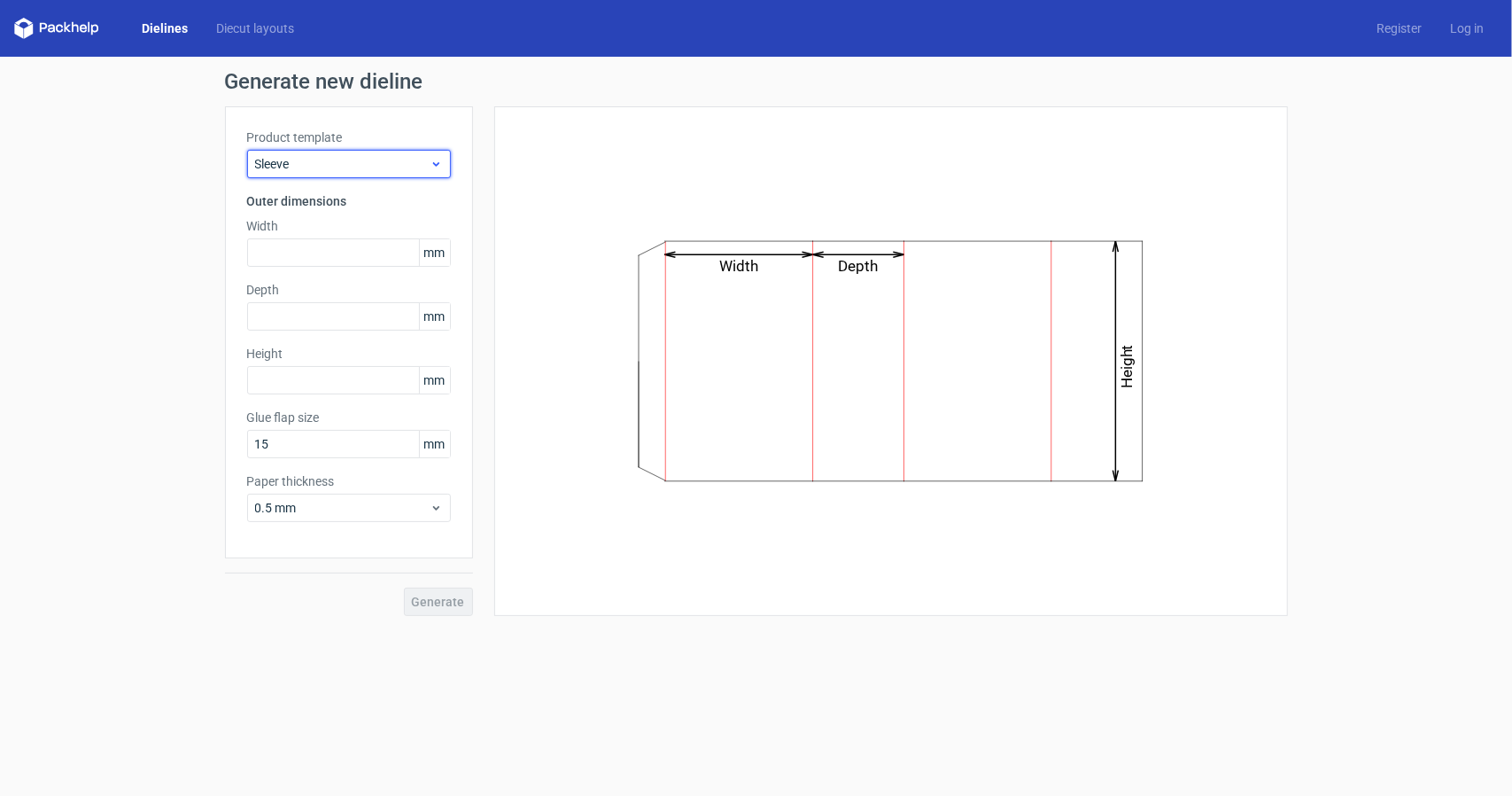
click at [366, 159] on span "Sleeve" at bounding box center [342, 164] width 174 height 17
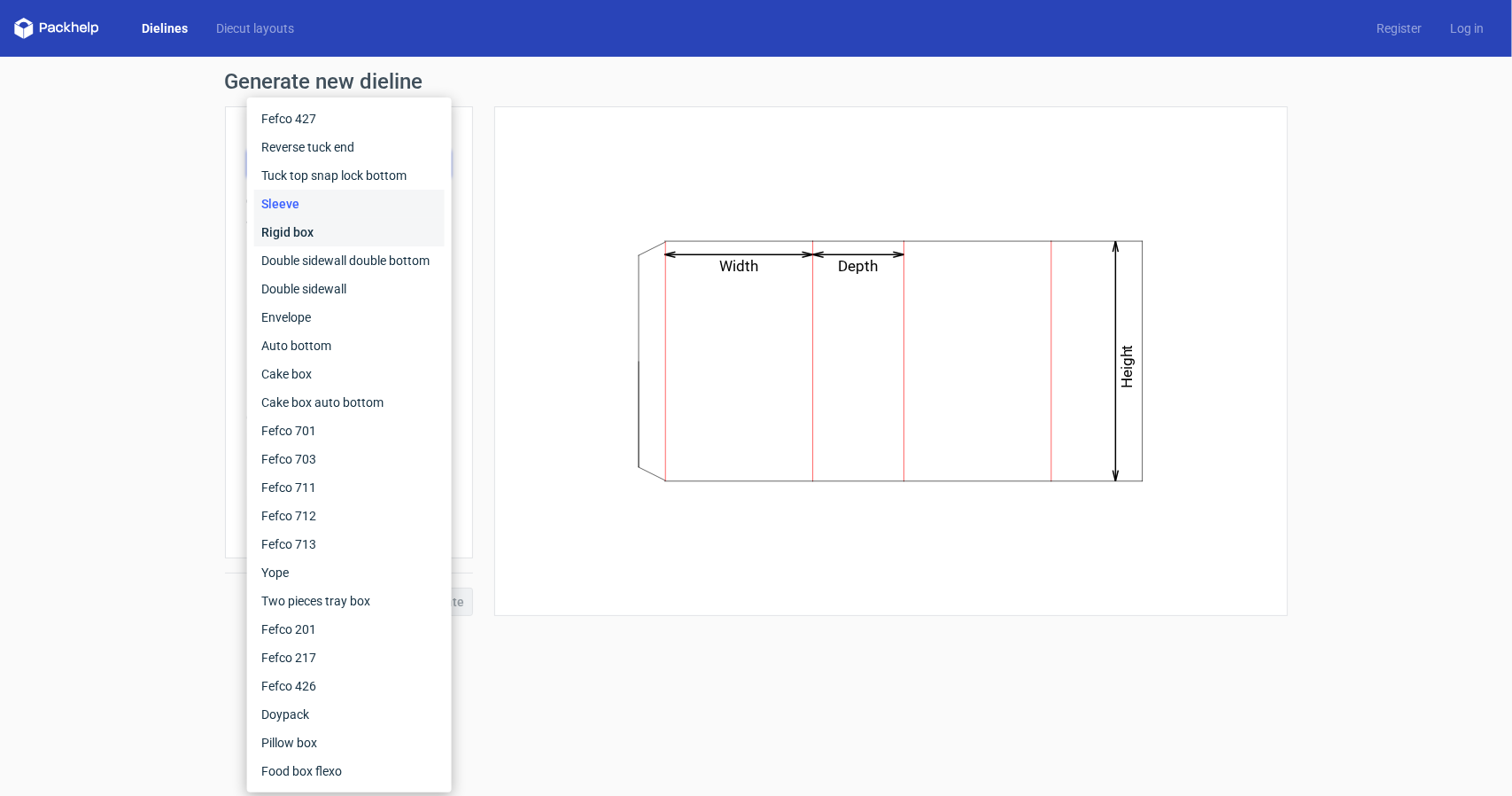
click at [361, 233] on div "Rigid box" at bounding box center [349, 231] width 191 height 28
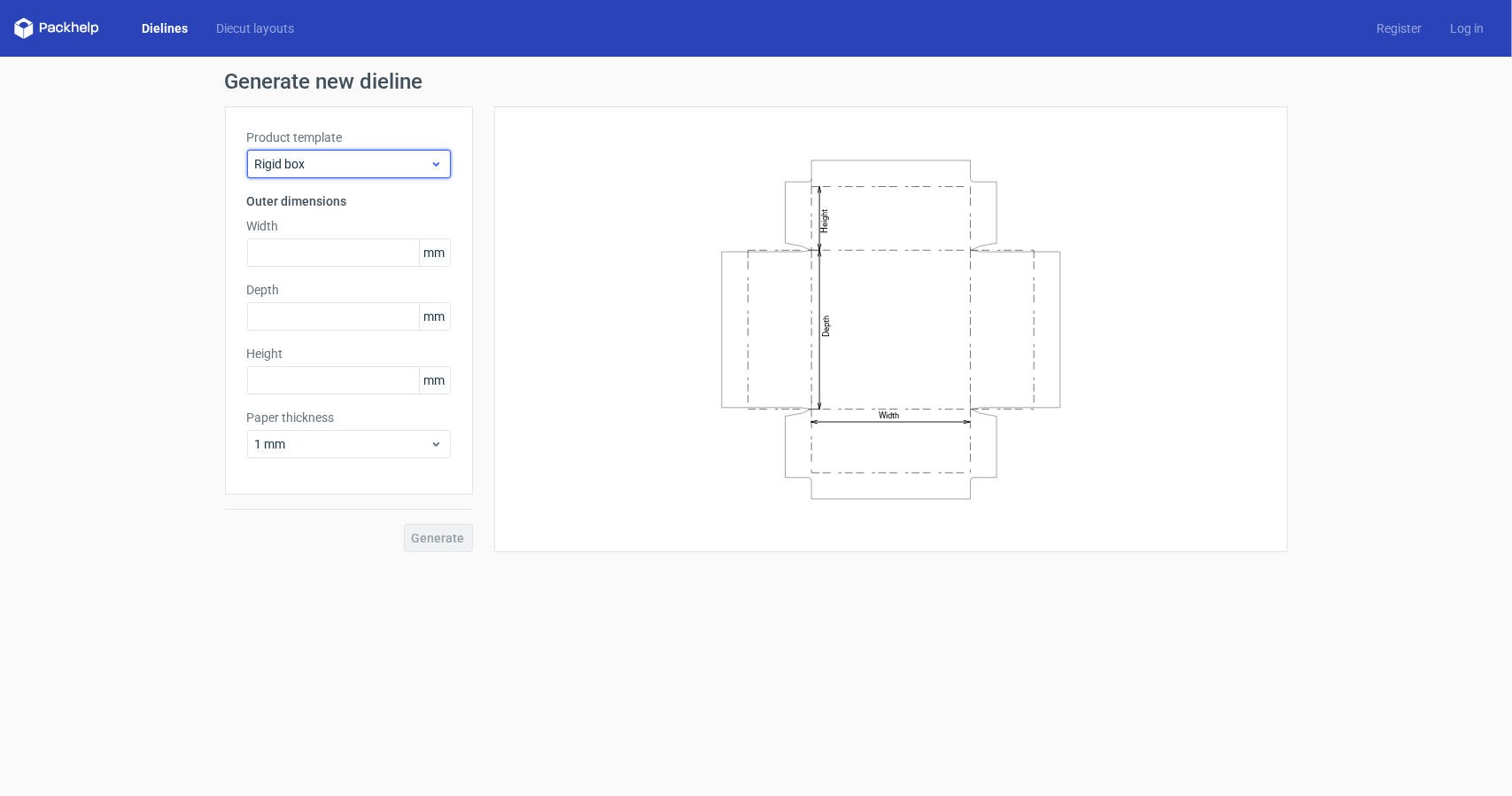
click at [313, 170] on span "Rigid box" at bounding box center [342, 164] width 174 height 17
